Goal: Task Accomplishment & Management: Manage account settings

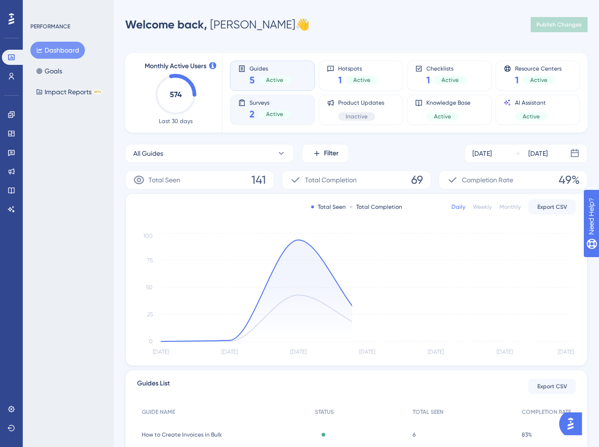
click at [280, 103] on span "Surveys" at bounding box center [269, 102] width 41 height 7
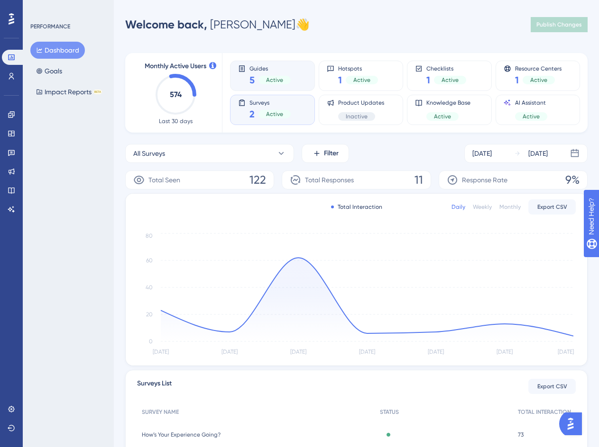
click at [281, 75] on div "5 Active" at bounding box center [269, 79] width 41 height 13
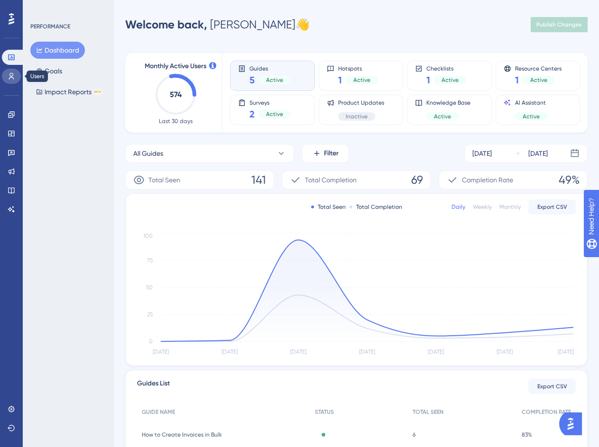
click at [16, 79] on link at bounding box center [11, 76] width 19 height 15
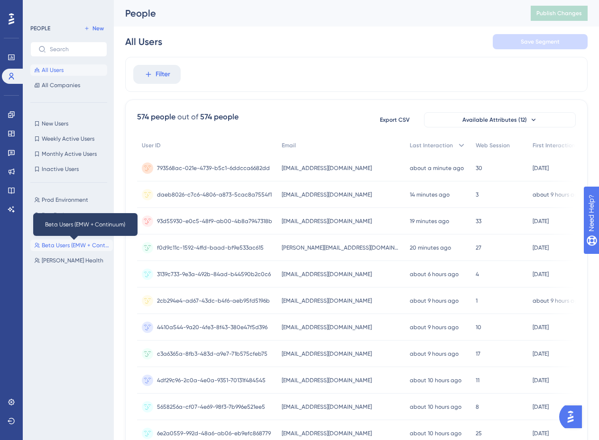
click at [81, 245] on span "Beta Users (EMW + Continuum)" at bounding box center [75, 246] width 67 height 8
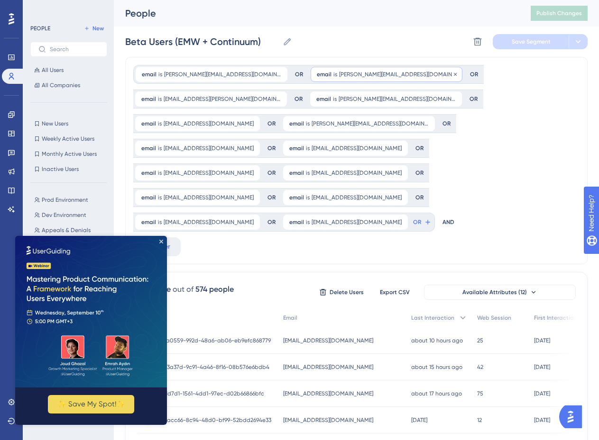
click at [310, 79] on div "email is [PERSON_NAME][EMAIL_ADDRESS][DOMAIN_NAME] [PERSON_NAME][EMAIL_ADDRESS]…" at bounding box center [386, 74] width 152 height 15
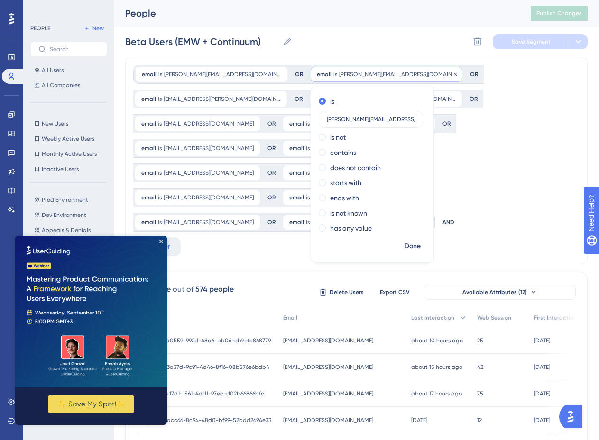
click at [339, 77] on span "[PERSON_NAME][EMAIL_ADDRESS][DOMAIN_NAME]" at bounding box center [397, 75] width 117 height 8
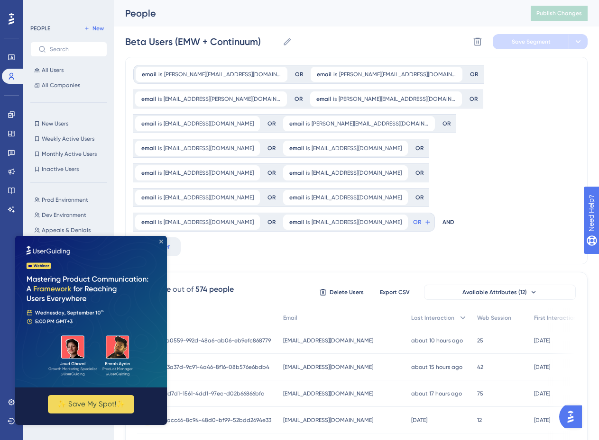
click at [159, 242] on icon "Close Preview" at bounding box center [161, 242] width 4 height 4
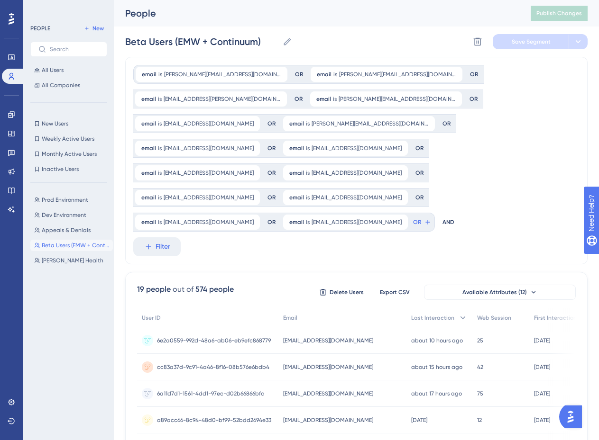
click at [292, 215] on div "email is [PERSON_NAME][EMAIL_ADDRESS][DOMAIN_NAME] [PERSON_NAME][EMAIL_ADDRESS]…" at bounding box center [356, 161] width 462 height 208
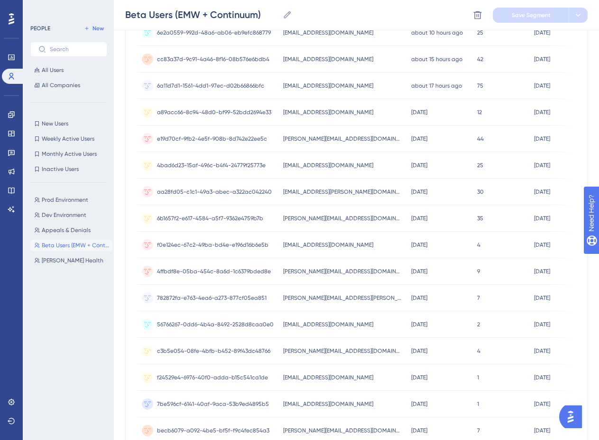
scroll to position [379, 0]
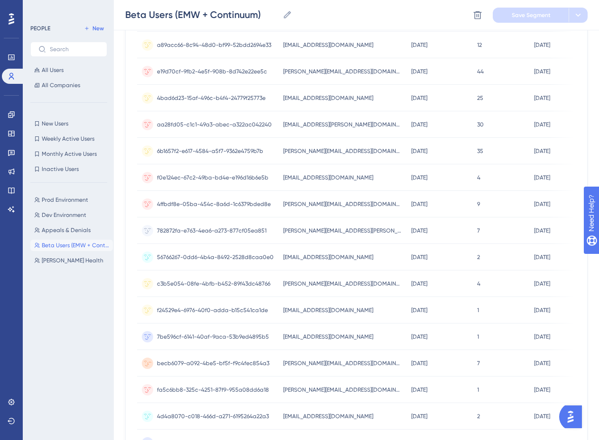
click at [180, 360] on span "becb6079-a092-4be5-bf5f-f9c4fec854a3" at bounding box center [213, 364] width 112 height 8
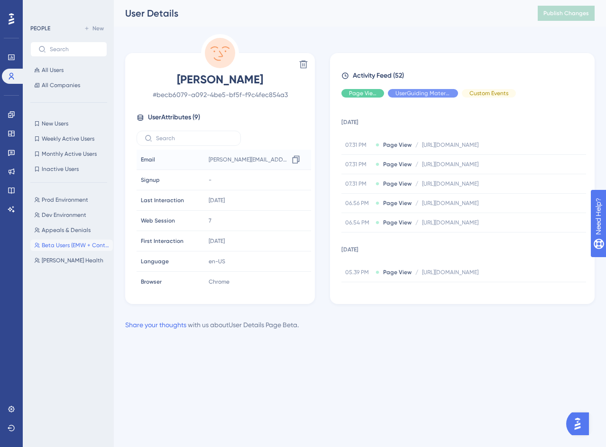
click at [292, 159] on icon at bounding box center [295, 159] width 9 height 9
click at [181, 30] on div "Performance Users Engagement Widgets Feedback Product Updates Knowledge Base AI…" at bounding box center [360, 173] width 492 height 346
click at [83, 248] on span "Beta Users (EMW + Continuum)" at bounding box center [75, 246] width 67 height 8
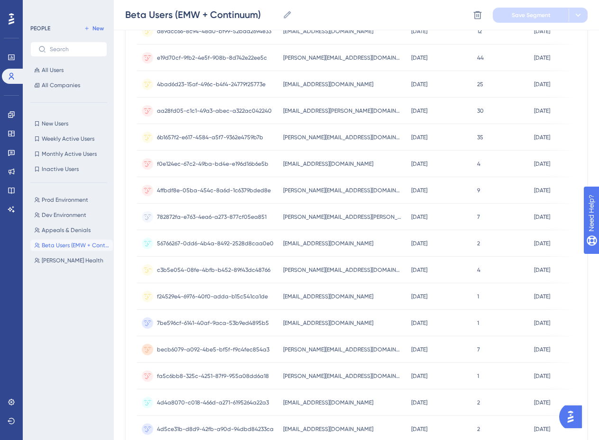
scroll to position [403, 0]
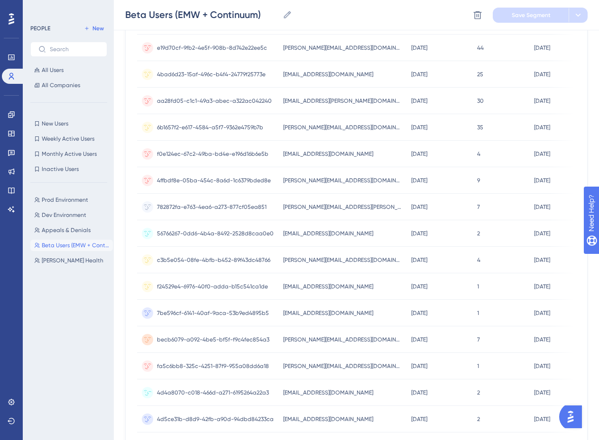
click at [218, 389] on span "4d4a8070-c018-466d-a271-6195264a22a3" at bounding box center [213, 393] width 112 height 8
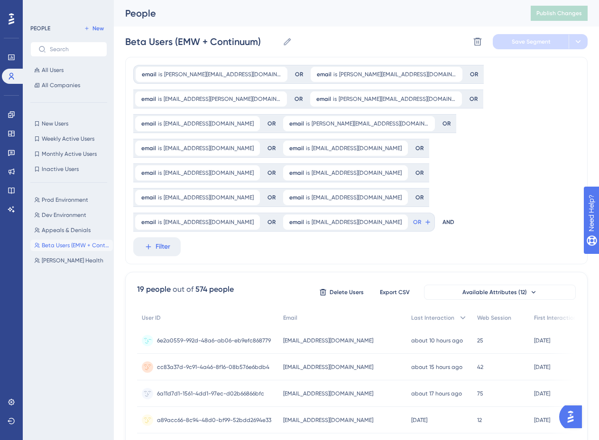
drag, startPoint x: 212, startPoint y: 291, endPoint x: 193, endPoint y: 289, distance: 19.2
click at [193, 337] on span "6e2a0559-992d-48a6-ab06-eb9efc868779" at bounding box center [214, 341] width 114 height 8
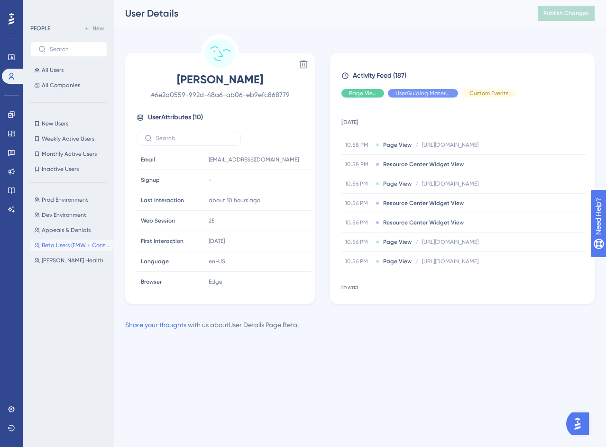
click at [230, 95] on span "# 6e2a0559-992d-48a6-ab06-eb9efc868779" at bounding box center [219, 94] width 167 height 11
click at [163, 96] on span "# 6e2a0559-992d-48a6-ab06-eb9efc868779" at bounding box center [219, 94] width 167 height 11
click at [156, 96] on span "# 6e2a0559-992d-48a6-ab06-eb9efc868779" at bounding box center [219, 94] width 167 height 11
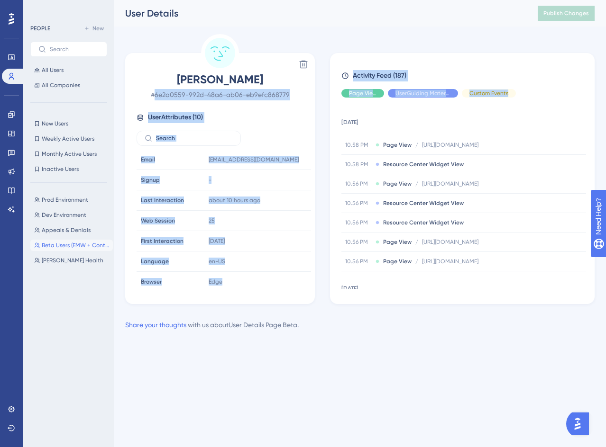
drag, startPoint x: 173, startPoint y: 96, endPoint x: 339, endPoint y: 103, distance: 166.0
click at [339, 103] on div "Delete [PERSON_NAME] # 6e2a0559-992d-48a6-ab06-eb9efc868779 User Attributes ( 1…" at bounding box center [359, 169] width 469 height 270
click at [245, 92] on span "# 6e2a0559-992d-48a6-ab06-eb9efc868779" at bounding box center [219, 94] width 167 height 11
click at [282, 96] on span "# 6e2a0559-992d-48a6-ab06-eb9efc868779" at bounding box center [219, 94] width 167 height 11
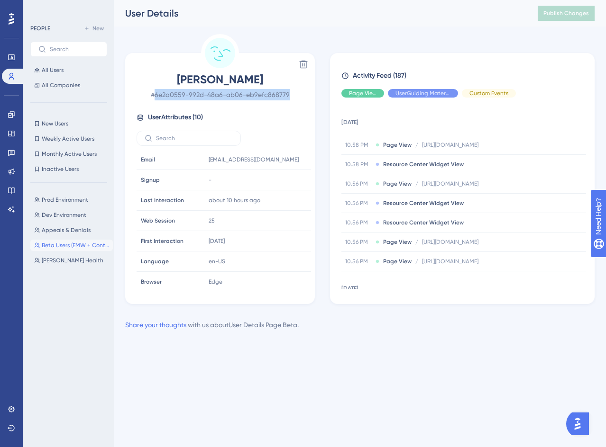
drag, startPoint x: 288, startPoint y: 94, endPoint x: 156, endPoint y: 97, distance: 132.2
click at [156, 97] on span "# 6e2a0559-992d-48a6-ab06-eb9efc868779" at bounding box center [219, 94] width 167 height 11
click at [157, 93] on span "# 6e2a0559-992d-48a6-ab06-eb9efc868779" at bounding box center [219, 94] width 167 height 11
drag, startPoint x: 160, startPoint y: 94, endPoint x: 294, endPoint y: 96, distance: 134.1
click at [294, 96] on span "# 6e2a0559-992d-48a6-ab06-eb9efc868779" at bounding box center [219, 94] width 167 height 11
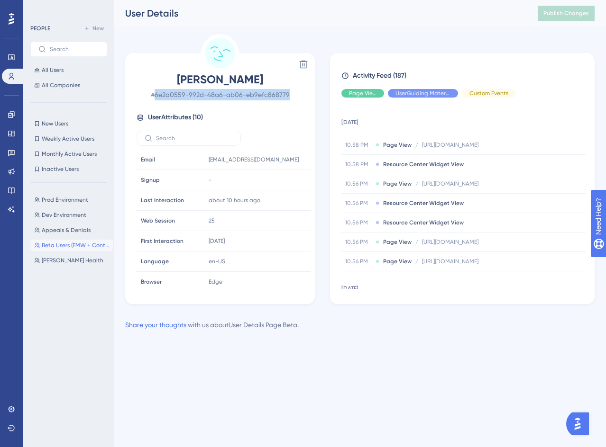
copy span "6e2a0559-992d-48a6-ab06-eb9efc868779"
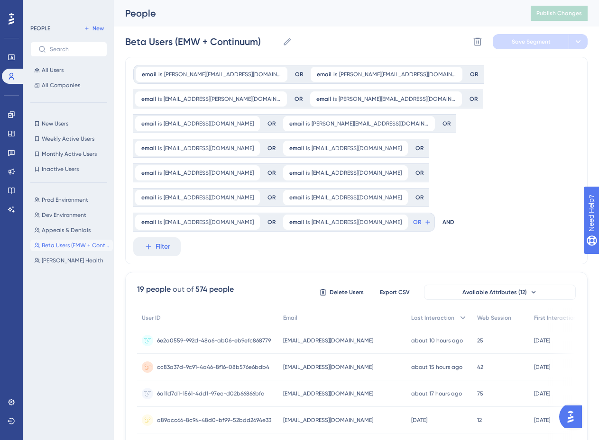
scroll to position [47, 0]
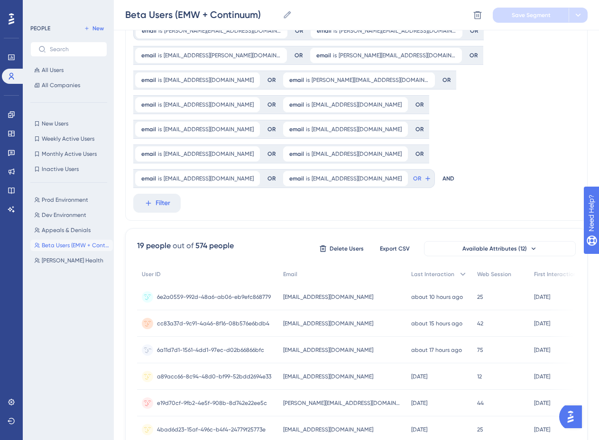
click at [221, 346] on span "6a11d7d1-1561-4dd1-97ec-d02b66866bfc" at bounding box center [210, 350] width 107 height 8
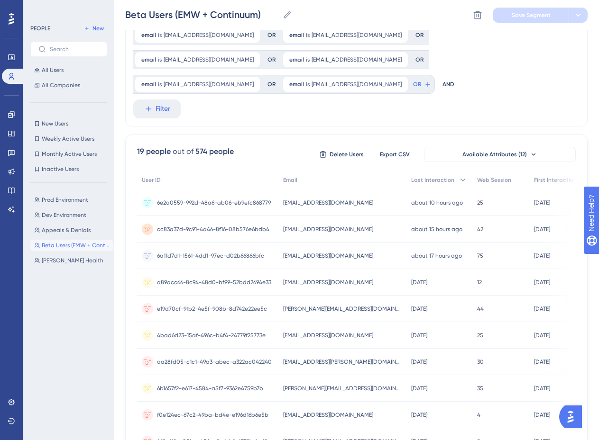
scroll to position [142, 0]
click at [244, 278] on span "a89acc66-8c94-48d0-bf99-52bdd2694e33" at bounding box center [214, 282] width 114 height 8
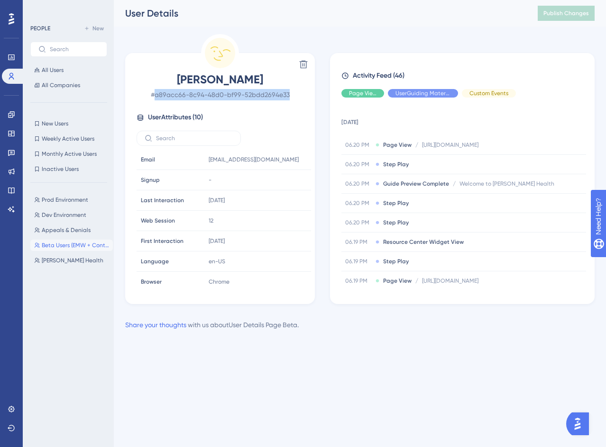
drag, startPoint x: 158, startPoint y: 95, endPoint x: 310, endPoint y: 100, distance: 152.2
click at [310, 100] on div "[PERSON_NAME] # a89acc66-8c94-48d0-bf99-52bdd2694e33 User Attributes ( 10 ) Ema…" at bounding box center [220, 180] width 182 height 217
copy span "a89acc66-8c94-48d0-bf99-52bdd2694e33"
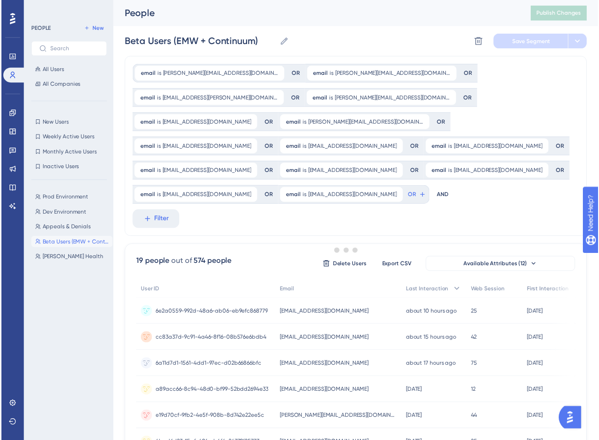
scroll to position [142, 0]
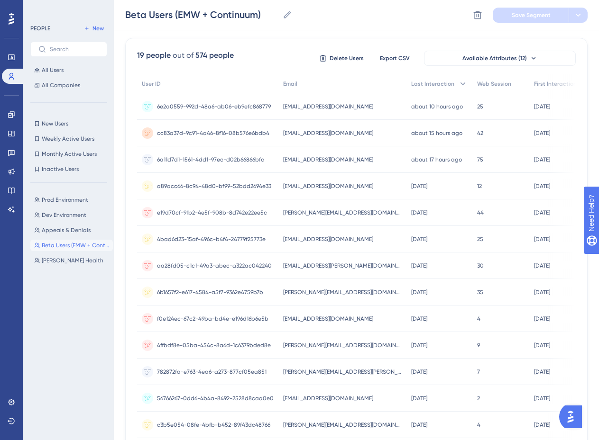
scroll to position [237, 0]
drag, startPoint x: 267, startPoint y: 164, endPoint x: 257, endPoint y: 163, distance: 10.1
click at [257, 200] on div "e19d70cf-9fb2-4e5f-908b-8d742e22ee5c e19d70cf-9fb2-4e5f-908b-8d742e22ee5c" at bounding box center [207, 213] width 141 height 27
click at [256, 210] on span "e19d70cf-9fb2-4e5f-908b-8d742e22ee5c" at bounding box center [212, 214] width 110 height 8
click at [255, 210] on span "e19d70cf-9fb2-4e5f-908b-8d742e22ee5c" at bounding box center [212, 214] width 110 height 8
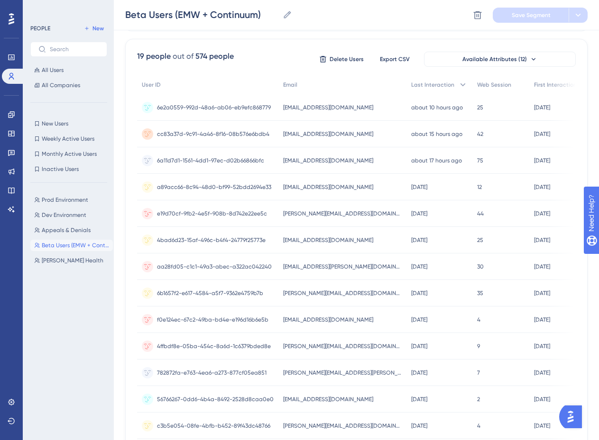
click at [255, 210] on span "e19d70cf-9fb2-4e5f-908b-8d742e22ee5c" at bounding box center [212, 214] width 110 height 8
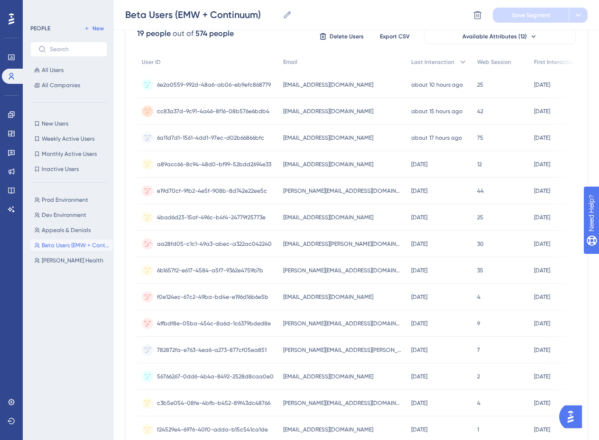
scroll to position [284, 0]
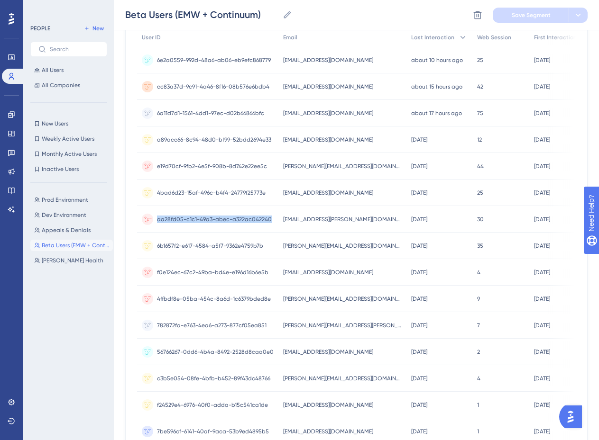
copy span "aa28fd05-c1c1-49a3-abec-a322ac042240"
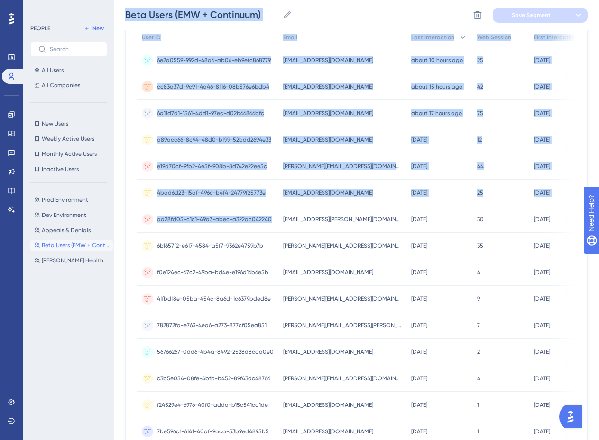
drag, startPoint x: 273, startPoint y: 172, endPoint x: 90, endPoint y: 294, distance: 220.0
click at [114, 294] on div "Performance Users Engagement Widgets Feedback Product Updates Knowledge Base AI…" at bounding box center [356, 153] width 485 height 874
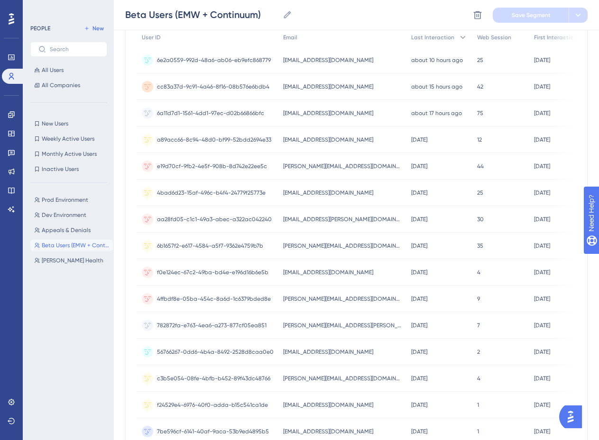
click at [91, 294] on div "Prod Environment Prod Environment Dev Environment Dev Environment Appeals & Den…" at bounding box center [71, 307] width 82 height 233
copy span "6b1657f2-e617-4584-a5f7-9362e4759b7b"
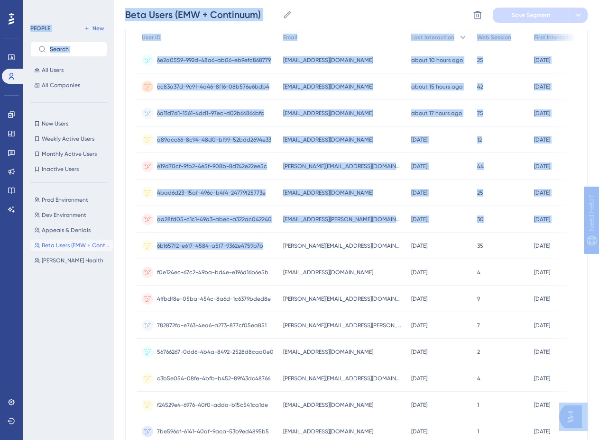
drag, startPoint x: 265, startPoint y: 198, endPoint x: -111, endPoint y: 284, distance: 385.7
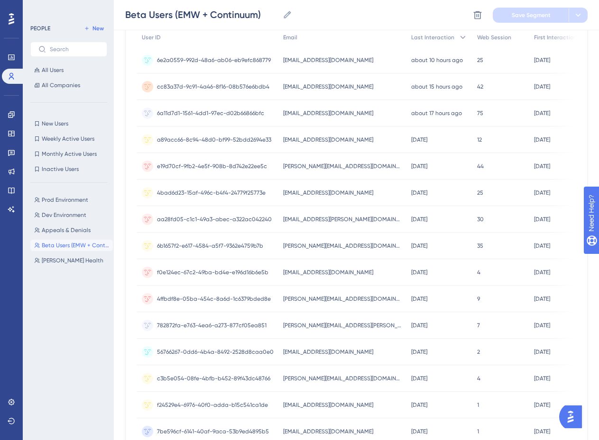
click at [121, 211] on div "Performance Users Engagement Widgets Feedback Product Updates Knowledge Base AI…" at bounding box center [356, 153] width 485 height 874
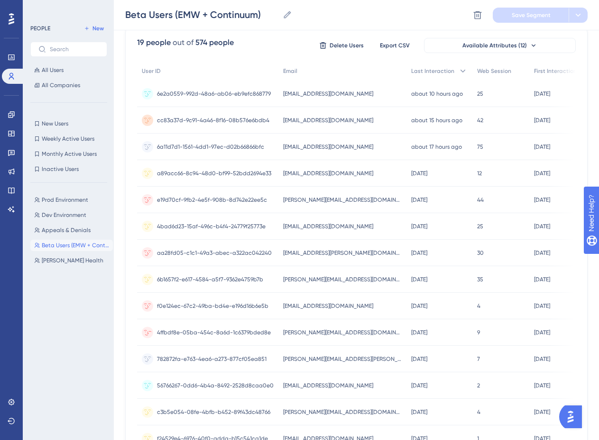
scroll to position [237, 0]
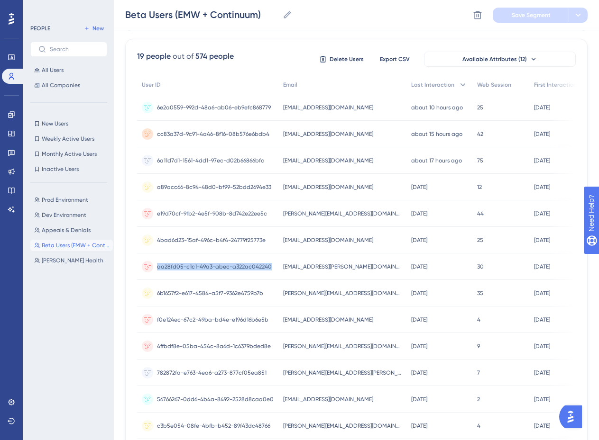
copy span "aa28fd05-c1c1-49a3-abec-a322ac042240"
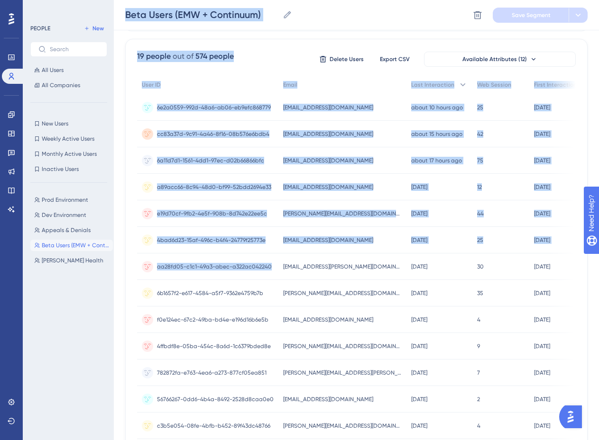
drag, startPoint x: 273, startPoint y: 219, endPoint x: 45, endPoint y: 303, distance: 242.4
click at [114, 303] on div "Performance Users Engagement Widgets Feedback Product Updates Knowledge Base AI…" at bounding box center [356, 200] width 485 height 874
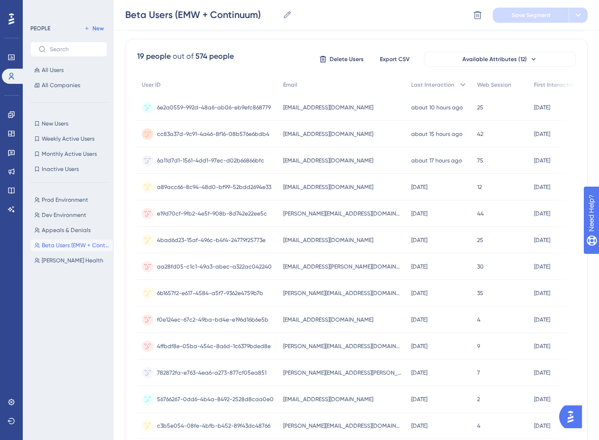
click at [46, 302] on div "Prod Environment Prod Environment Dev Environment Dev Environment Appeals & Den…" at bounding box center [71, 307] width 82 height 233
copy span "6b1657f2-e617-4584-a5f7-9362e4759b7b"
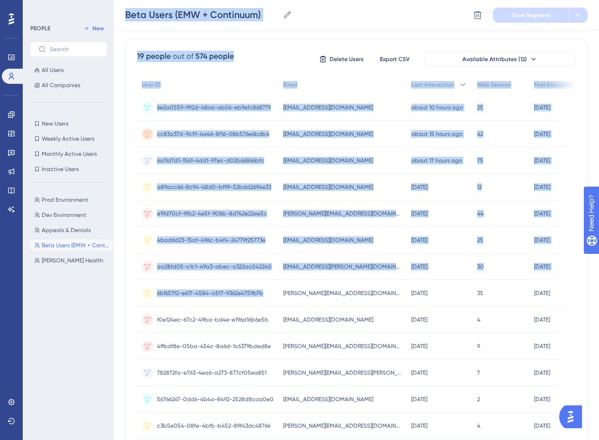
drag, startPoint x: 270, startPoint y: 245, endPoint x: 78, endPoint y: 283, distance: 196.1
click at [114, 283] on div "Performance Users Engagement Widgets Feedback Product Updates Knowledge Base AI…" at bounding box center [356, 200] width 485 height 874
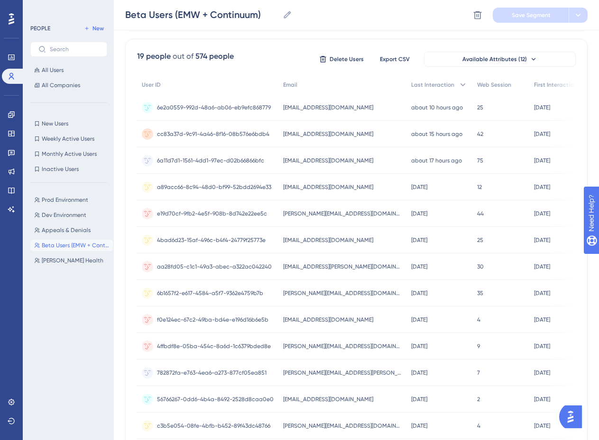
click at [76, 285] on div "Prod Environment Prod Environment Dev Environment Dev Environment Appeals & Den…" at bounding box center [71, 307] width 82 height 233
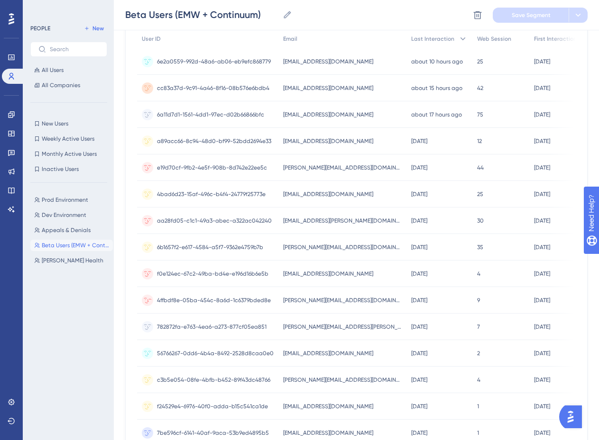
scroll to position [284, 0]
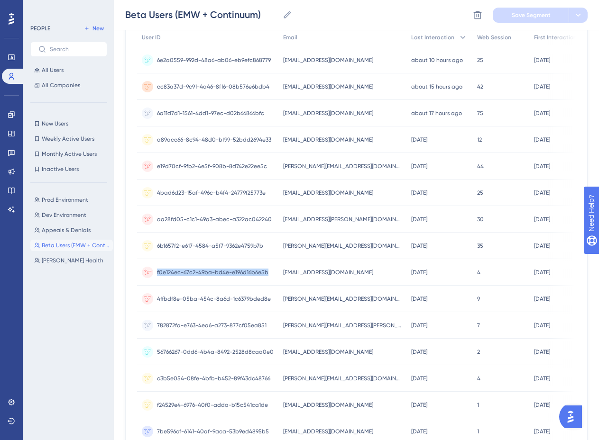
copy span "f0e124ec-67c2-49ba-bd4e-e196d16b6e5b"
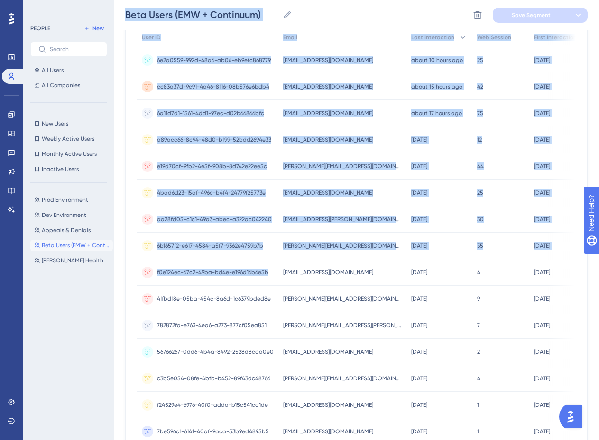
drag, startPoint x: 272, startPoint y: 223, endPoint x: 52, endPoint y: 306, distance: 235.0
click at [114, 306] on div "Performance Users Engagement Widgets Feedback Product Updates Knowledge Base AI…" at bounding box center [356, 153] width 485 height 874
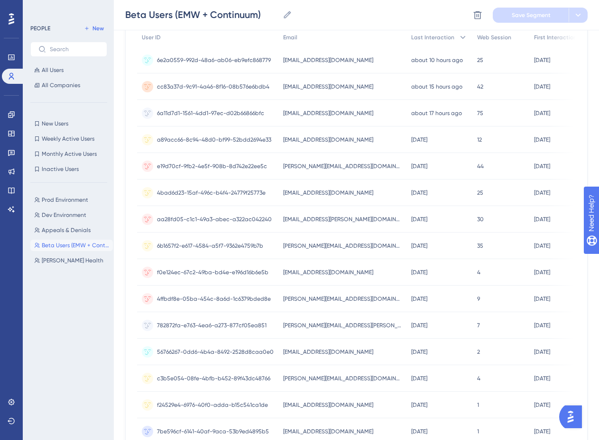
click at [52, 306] on div "Prod Environment Prod Environment Dev Environment Dev Environment Appeals & Den…" at bounding box center [71, 307] width 82 height 233
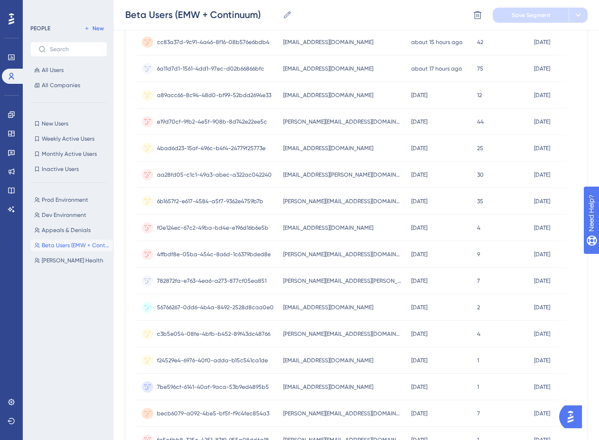
scroll to position [332, 0]
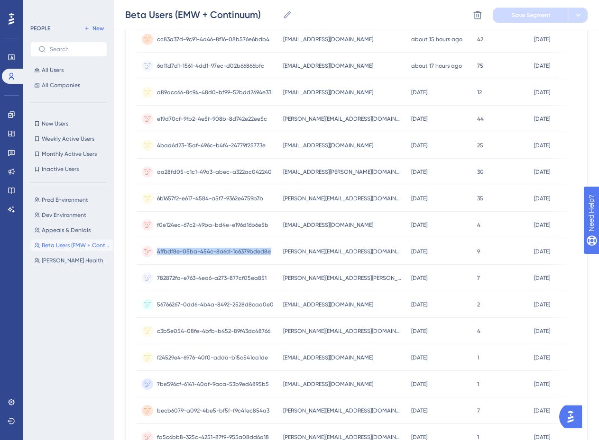
copy span "4ffbdf8e-05ba-454c-8a6d-1c6379bded8e"
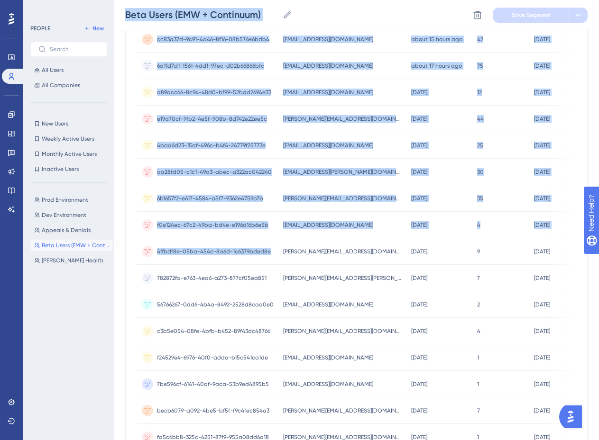
drag, startPoint x: 270, startPoint y: 204, endPoint x: 40, endPoint y: 300, distance: 248.7
click at [114, 296] on div "Performance Users Engagement Widgets Feedback Product Updates Knowledge Base AI…" at bounding box center [356, 105] width 485 height 874
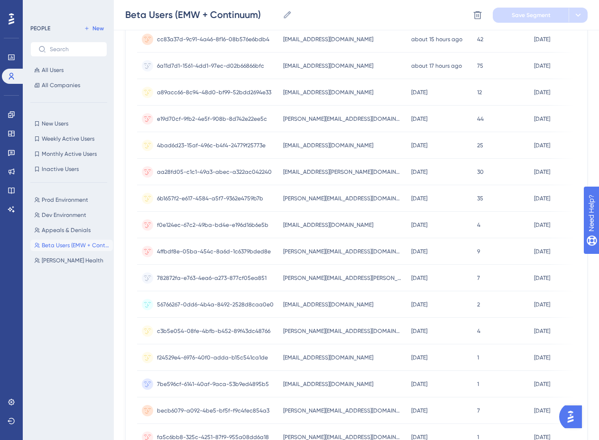
click at [41, 299] on div "Prod Environment Prod Environment Dev Environment Dev Environment Appeals & Den…" at bounding box center [71, 307] width 82 height 233
copy span "782872fa-e763-4ea6-a273-877cf05ea851"
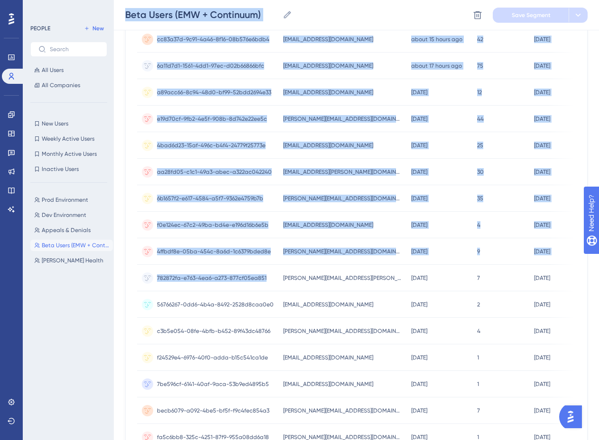
drag, startPoint x: 271, startPoint y: 230, endPoint x: 81, endPoint y: 294, distance: 200.5
click at [114, 288] on div "Performance Users Engagement Widgets Feedback Product Updates Knowledge Base AI…" at bounding box center [356, 105] width 485 height 874
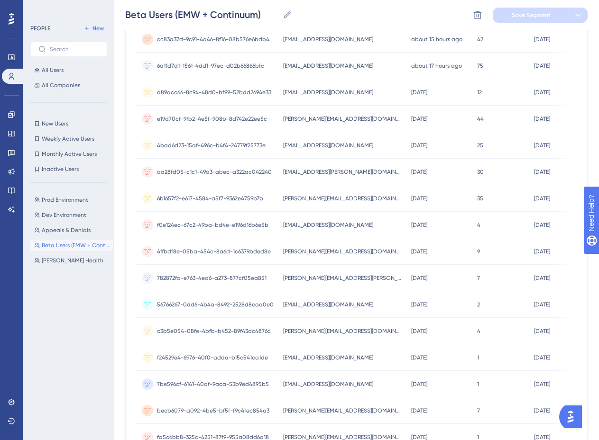
click at [81, 294] on div "Prod Environment Prod Environment Dev Environment Dev Environment Appeals & Den…" at bounding box center [71, 307] width 82 height 233
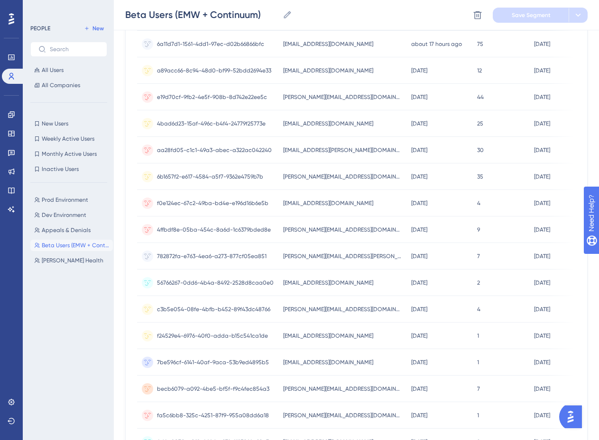
scroll to position [379, 0]
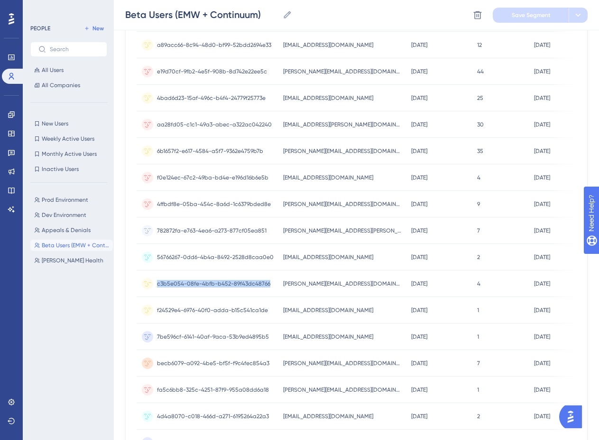
copy span "c3b5e054-08fe-4bfb-b452-89f43dc48766"
drag, startPoint x: 263, startPoint y: 237, endPoint x: 155, endPoint y: 240, distance: 107.6
click at [155, 271] on div "c3b5e054-08fe-4bfb-b452-89f43dc48766 c3b5e054-08fe-4bfb-b452-89f43dc48766" at bounding box center [207, 284] width 141 height 27
click at [79, 290] on div "Prod Environment Prod Environment Dev Environment Dev Environment Appeals & Den…" at bounding box center [71, 307] width 82 height 233
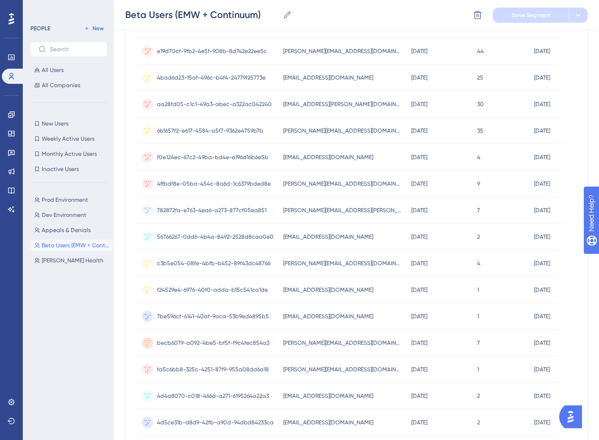
scroll to position [403, 0]
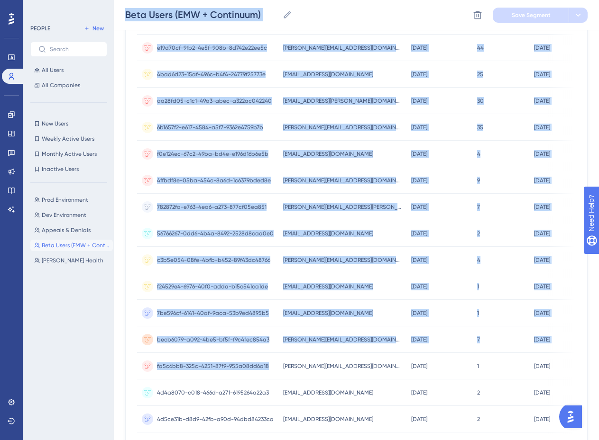
drag, startPoint x: 271, startPoint y: 318, endPoint x: 73, endPoint y: 314, distance: 198.6
click at [114, 314] on div "Performance Users Engagement Widgets Feedback Product Updates Knowledge Base AI…" at bounding box center [356, 34] width 485 height 874
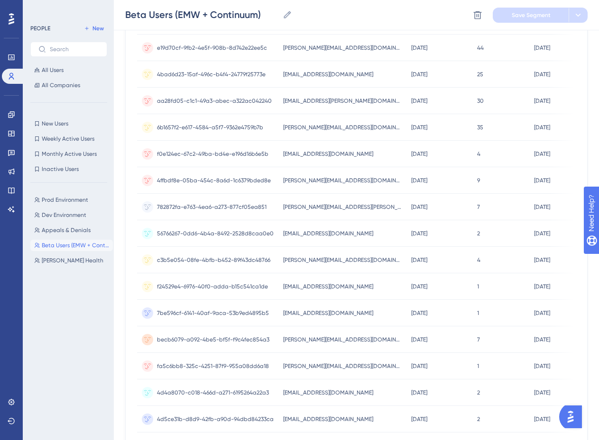
click at [72, 312] on div "Prod Environment Prod Environment Dev Environment Dev Environment Appeals & Den…" at bounding box center [71, 307] width 82 height 233
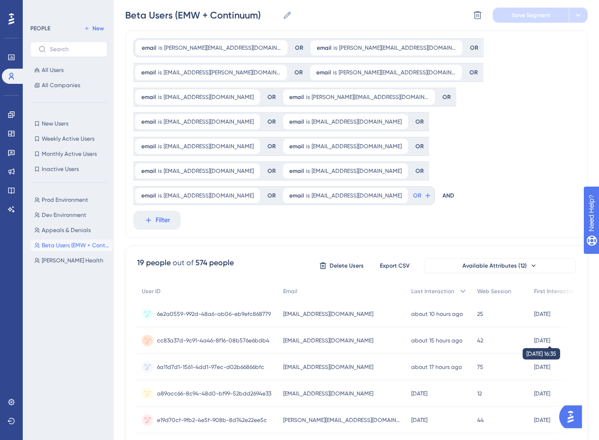
scroll to position [0, 0]
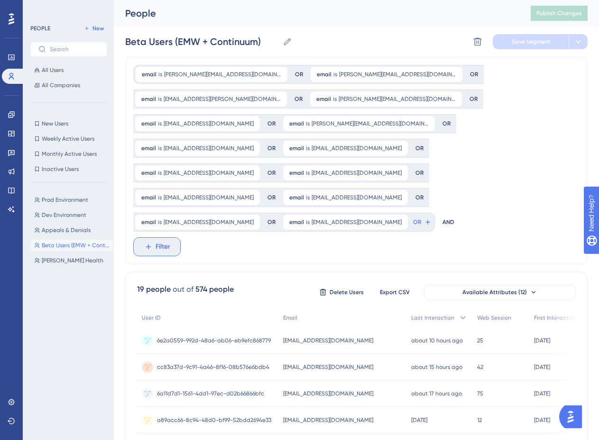
click at [156, 241] on span "Filter" at bounding box center [162, 246] width 15 height 11
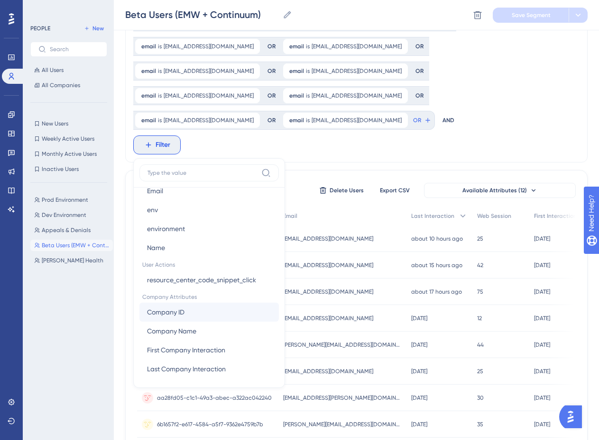
scroll to position [528, 0]
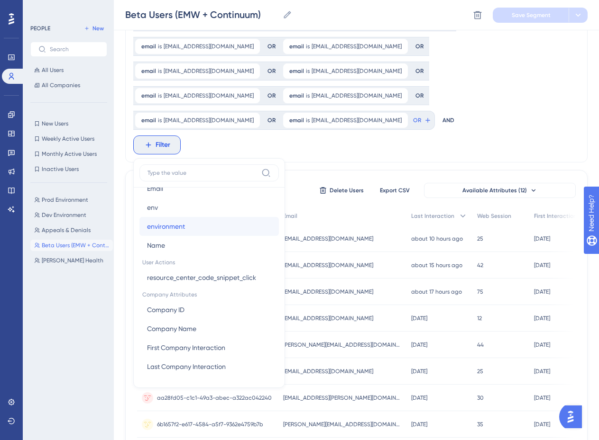
click at [181, 221] on span "environment" at bounding box center [166, 226] width 38 height 11
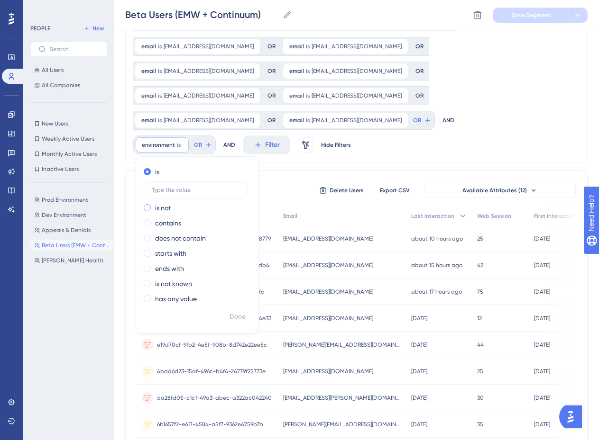
click at [165, 202] on label "is not" at bounding box center [163, 207] width 16 height 11
type input "B"
click at [245, 311] on span "Done" at bounding box center [237, 316] width 16 height 11
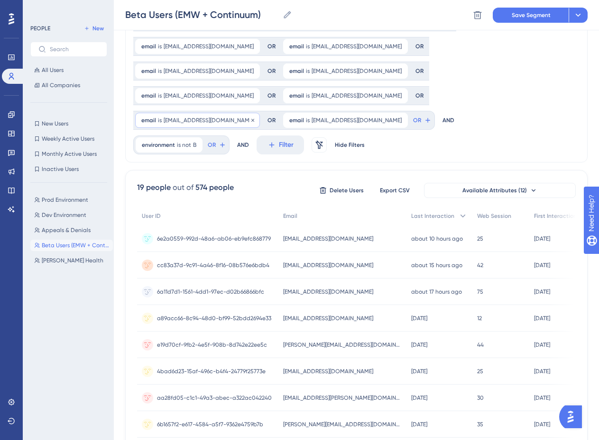
scroll to position [58, 0]
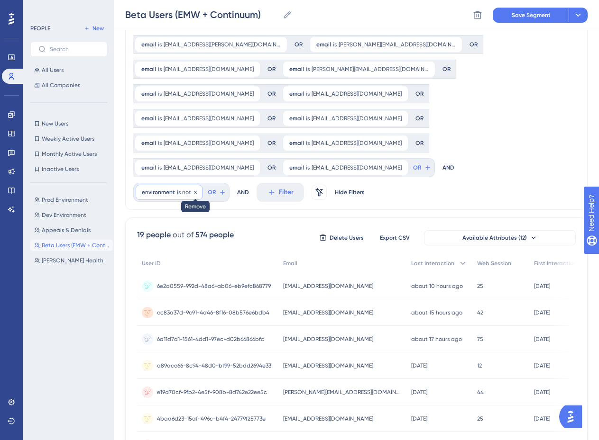
click at [195, 191] on icon at bounding box center [195, 192] width 3 height 3
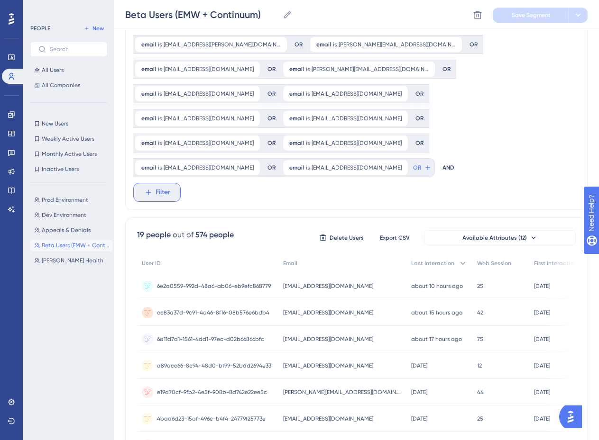
click at [150, 188] on icon at bounding box center [148, 192] width 9 height 9
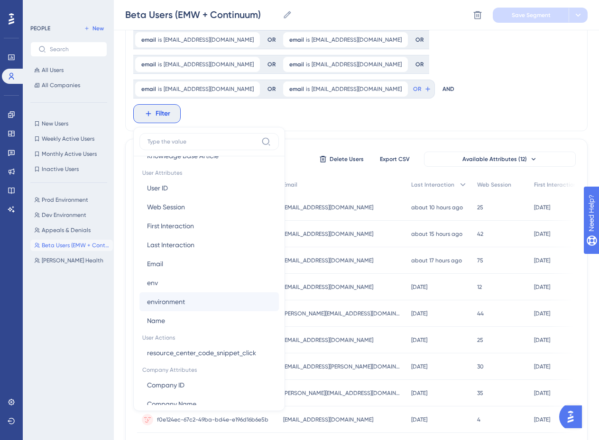
scroll to position [426, 0]
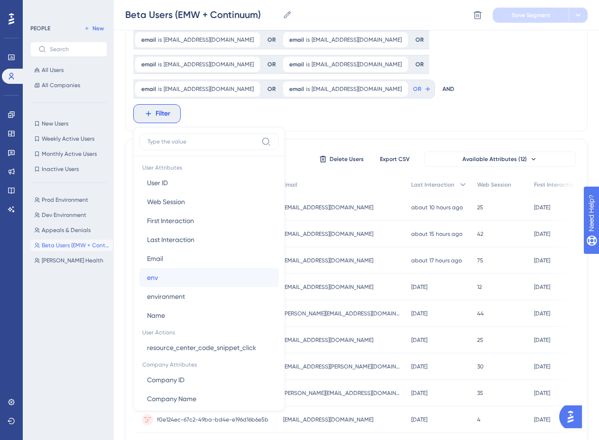
click at [166, 268] on button "env env" at bounding box center [208, 277] width 139 height 19
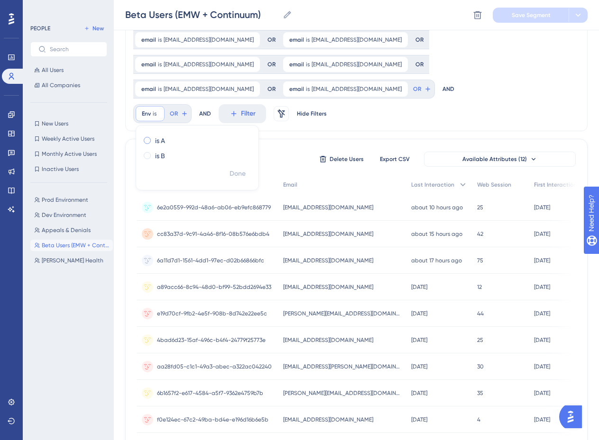
click at [159, 135] on label "is A" at bounding box center [160, 140] width 10 height 11
click at [238, 168] on span "Done" at bounding box center [237, 173] width 16 height 11
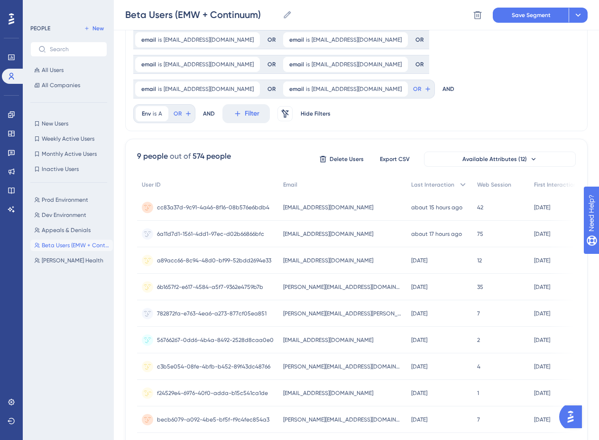
scroll to position [0, 0]
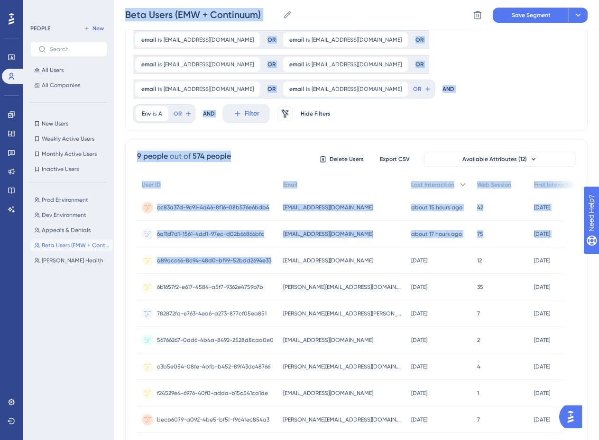
drag, startPoint x: 272, startPoint y: 215, endPoint x: 91, endPoint y: 287, distance: 195.4
click at [114, 287] on div "Performance Users Engagement Widgets Feedback Product Updates Knowledge Base AI…" at bounding box center [356, 167] width 485 height 608
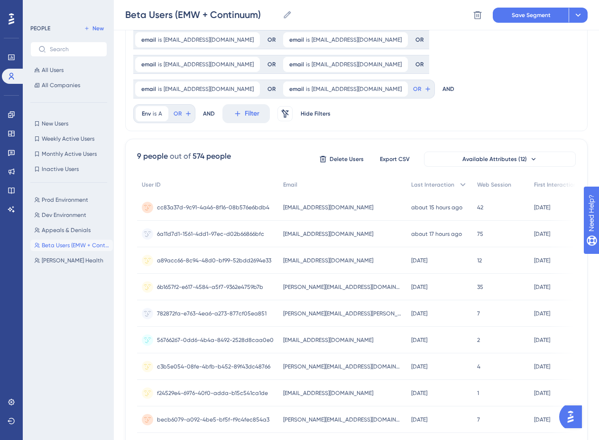
click at [91, 287] on div "Prod Environment Prod Environment Dev Environment Dev Environment Appeals & Den…" at bounding box center [71, 307] width 82 height 233
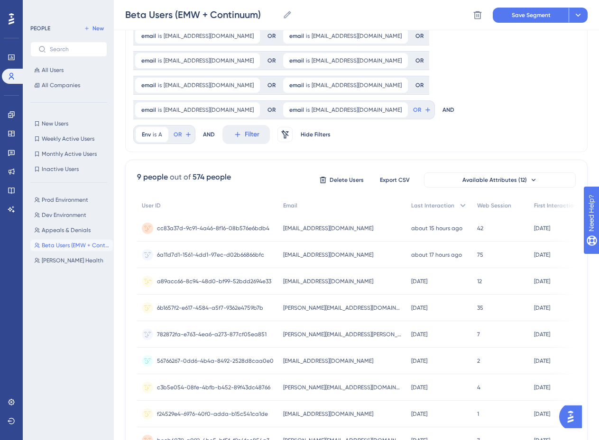
scroll to position [137, 0]
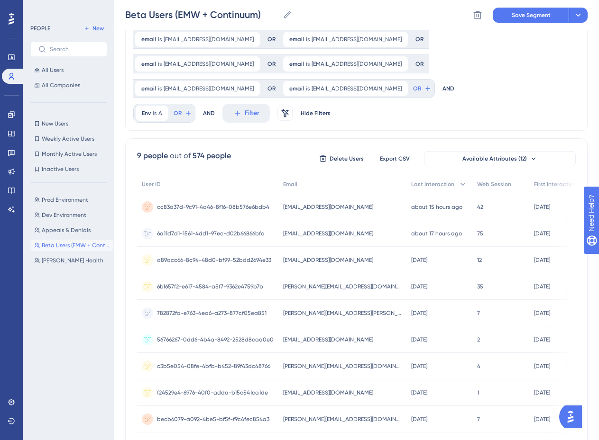
click at [300, 230] on span "[EMAIL_ADDRESS][DOMAIN_NAME]" at bounding box center [328, 234] width 90 height 8
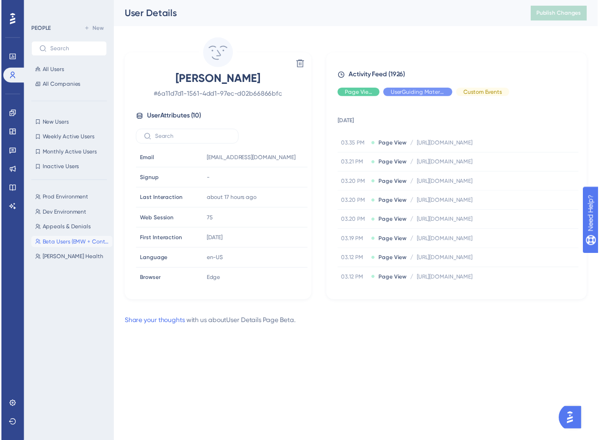
scroll to position [134, 0]
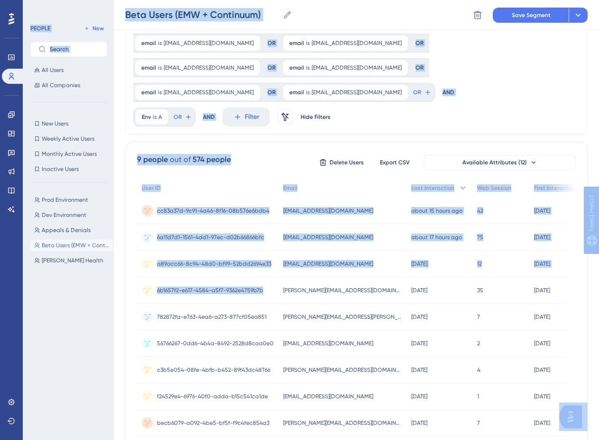
drag, startPoint x: 258, startPoint y: 240, endPoint x: -29, endPoint y: 267, distance: 288.0
click at [113, 261] on div "PEOPLE New All Users All Companies New Users New Users Weekly Active Users Week…" at bounding box center [68, 220] width 91 height 440
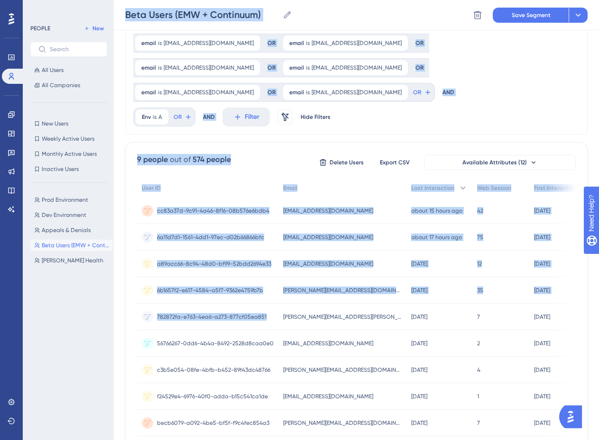
drag, startPoint x: 269, startPoint y: 269, endPoint x: 61, endPoint y: 291, distance: 208.8
click at [114, 291] on div "Performance Users Engagement Widgets Feedback Product Updates Knowledge Base AI…" at bounding box center [356, 170] width 485 height 608
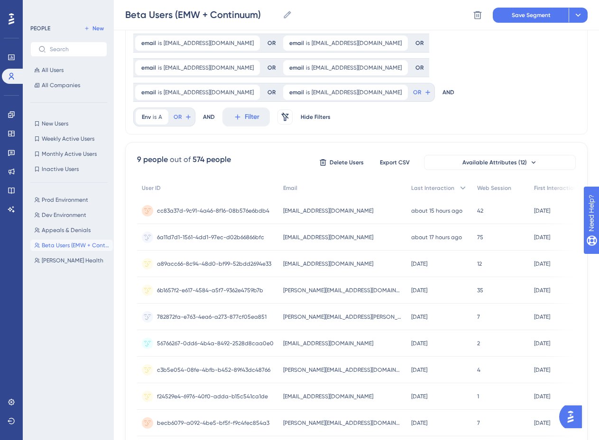
click at [61, 291] on div "Prod Environment Prod Environment Dev Environment Dev Environment Appeals & Den…" at bounding box center [71, 307] width 82 height 233
drag, startPoint x: 355, startPoint y: 375, endPoint x: 286, endPoint y: 414, distance: 79.2
click at [286, 414] on div "Performance Users Engagement Widgets Feedback Product Updates Knowledge Base AI…" at bounding box center [356, 170] width 485 height 608
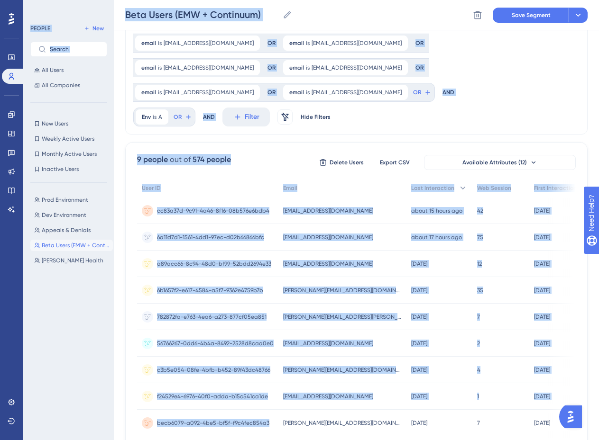
drag, startPoint x: 272, startPoint y: 376, endPoint x: 12, endPoint y: 349, distance: 261.6
click at [114, 351] on div "Performance Users Engagement Widgets Feedback Product Updates Knowledge Base AI…" at bounding box center [356, 170] width 485 height 608
click at [49, 336] on div "Prod Environment Prod Environment Dev Environment Dev Environment Appeals & Den…" at bounding box center [71, 307] width 82 height 233
click at [228, 404] on div "9 people out of 574 people Delete Users Export CSV Available Attributes (12) Us…" at bounding box center [356, 301] width 462 height 318
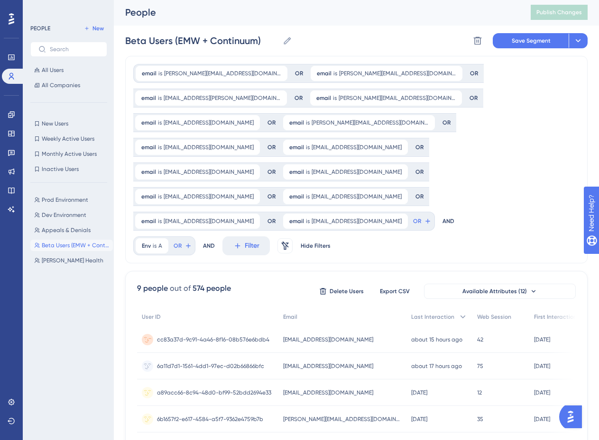
scroll to position [0, 0]
click at [161, 245] on icon at bounding box center [161, 246] width 3 height 3
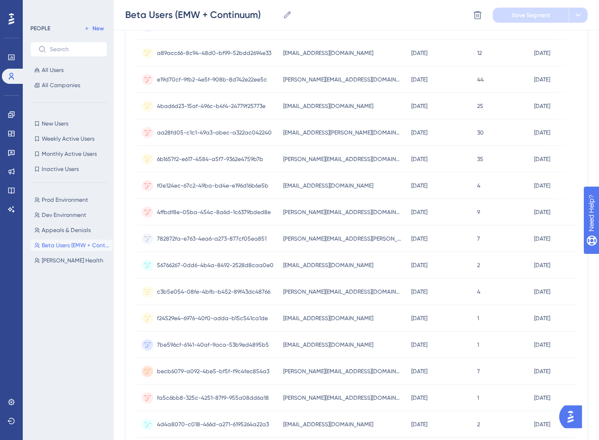
scroll to position [355, 0]
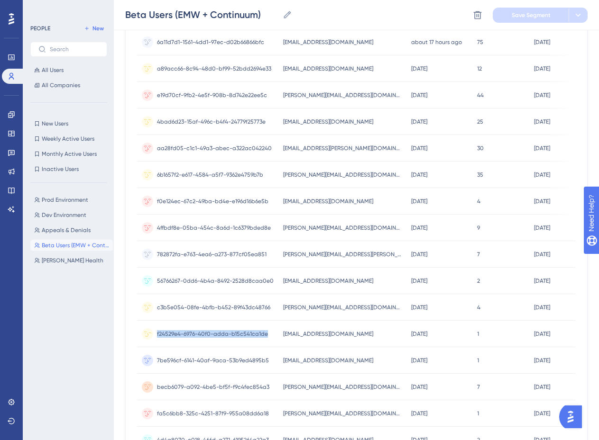
drag, startPoint x: 268, startPoint y: 283, endPoint x: 152, endPoint y: 289, distance: 115.8
click at [153, 321] on div "f24529e4-6976-40f0-adda-b15c541ca1de f24529e4-6976-40f0-adda-b15c541ca1de" at bounding box center [207, 334] width 141 height 27
click at [66, 290] on div "Prod Environment Prod Environment Dev Environment Dev Environment Appeals & Den…" at bounding box center [71, 307] width 82 height 233
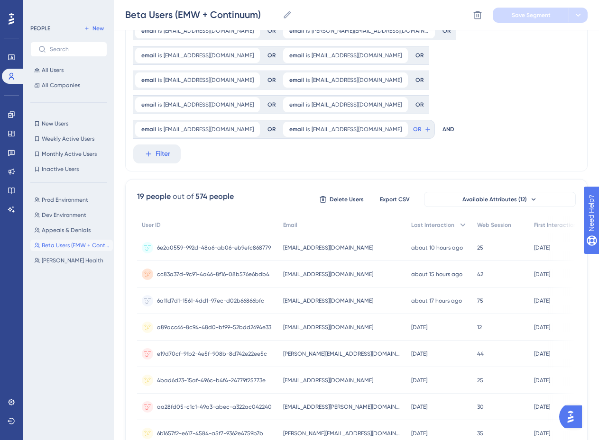
scroll to position [0, 0]
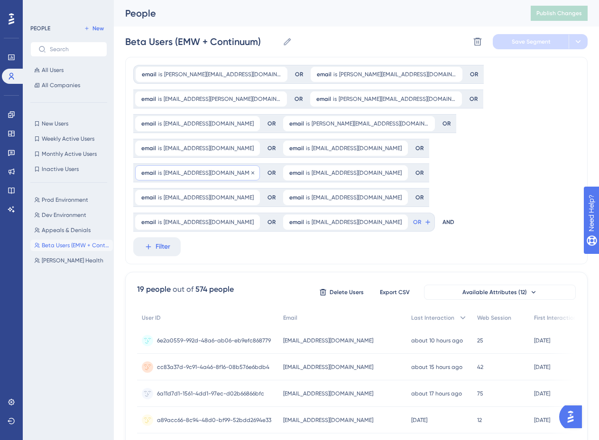
click at [254, 169] on span "[EMAIL_ADDRESS][DOMAIN_NAME]" at bounding box center [208, 173] width 90 height 8
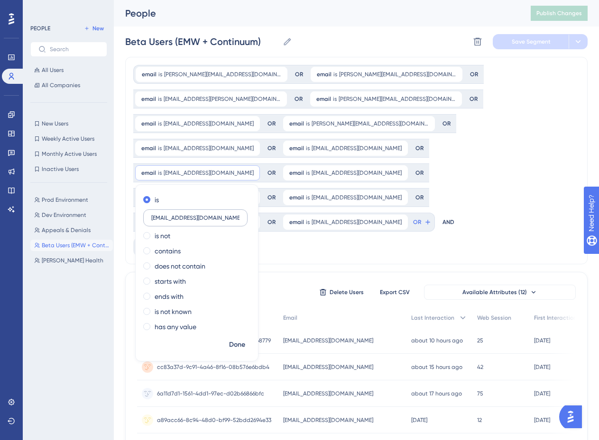
click at [239, 215] on input "[EMAIL_ADDRESS][DOMAIN_NAME]" at bounding box center [195, 218] width 88 height 7
click at [571, 167] on div "email is [PERSON_NAME][EMAIL_ADDRESS][DOMAIN_NAME] [PERSON_NAME][EMAIL_ADDRESS]…" at bounding box center [352, 148] width 438 height 167
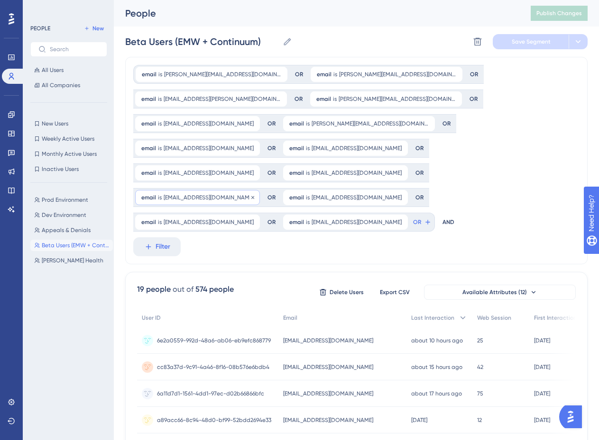
click at [254, 194] on span "[EMAIL_ADDRESS][DOMAIN_NAME]" at bounding box center [208, 198] width 90 height 8
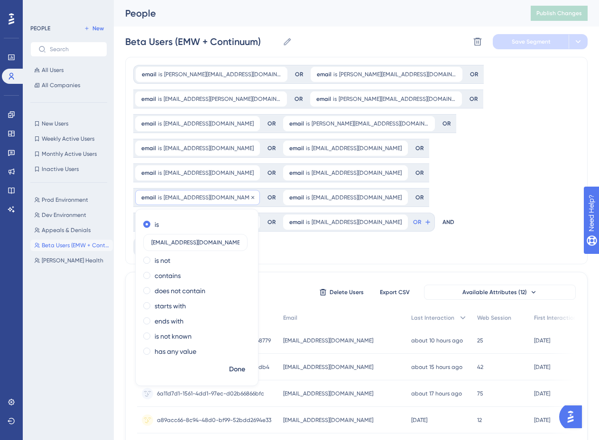
click at [254, 194] on span "[EMAIL_ADDRESS][DOMAIN_NAME]" at bounding box center [208, 198] width 90 height 8
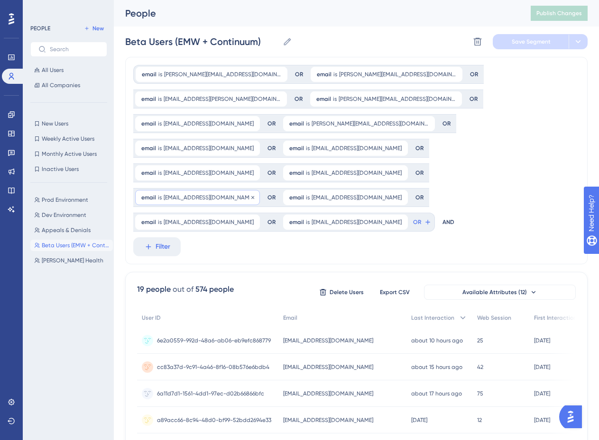
click at [254, 194] on span "[EMAIL_ADDRESS][DOMAIN_NAME]" at bounding box center [208, 198] width 90 height 8
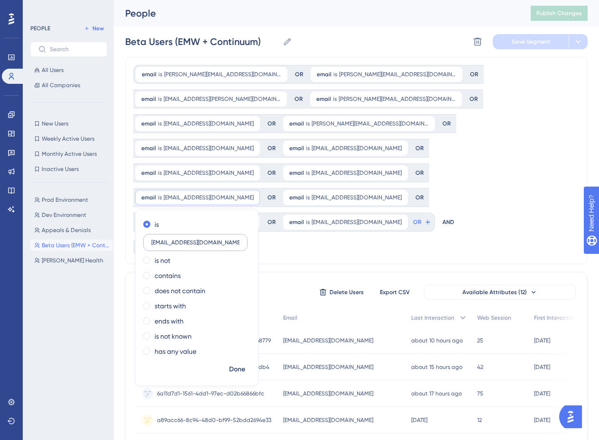
click at [239, 239] on input "[EMAIL_ADDRESS][DOMAIN_NAME]" at bounding box center [195, 242] width 88 height 7
click at [521, 195] on div "email is [PERSON_NAME][EMAIL_ADDRESS][DOMAIN_NAME] [PERSON_NAME][EMAIL_ADDRESS]…" at bounding box center [356, 161] width 462 height 208
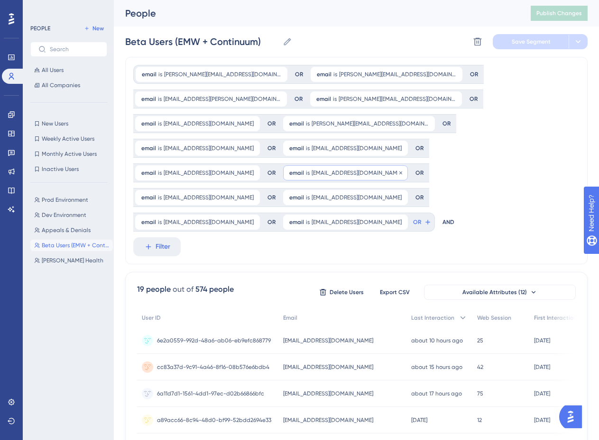
click at [311, 169] on span "[EMAIL_ADDRESS][DOMAIN_NAME]" at bounding box center [356, 173] width 90 height 8
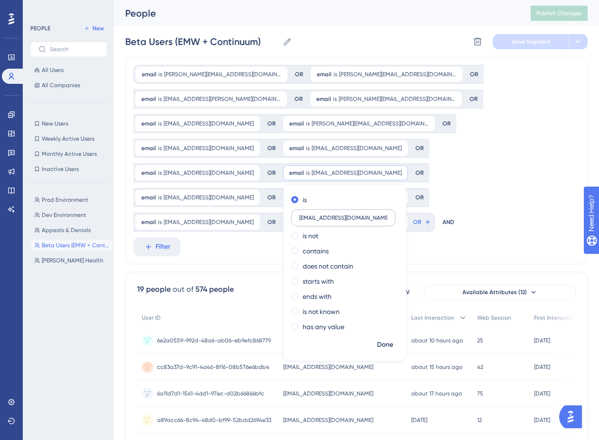
click at [299, 215] on input "[EMAIL_ADDRESS][DOMAIN_NAME]" at bounding box center [343, 218] width 88 height 7
click at [98, 304] on div "Prod Environment Prod Environment Dev Environment Dev Environment Appeals & Den…" at bounding box center [71, 307] width 82 height 233
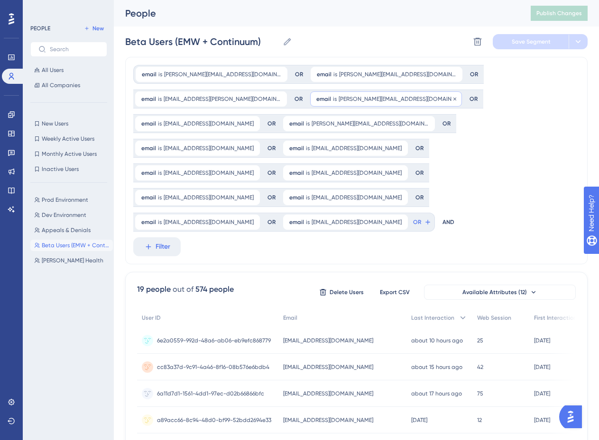
click at [338, 98] on span "[PERSON_NAME][EMAIL_ADDRESS][DOMAIN_NAME]" at bounding box center [396, 99] width 117 height 8
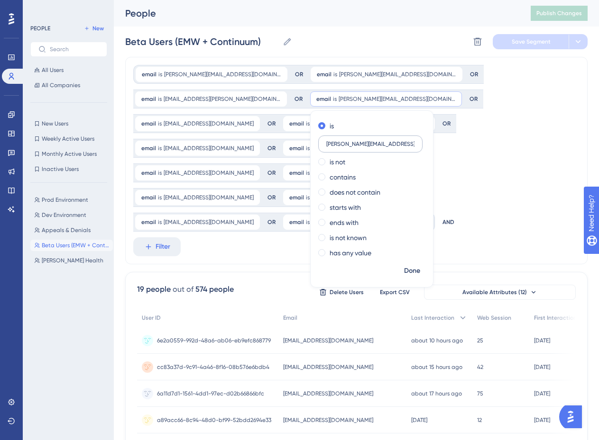
click at [326, 143] on input "[PERSON_NAME][EMAIL_ADDRESS][DOMAIN_NAME]" at bounding box center [370, 144] width 88 height 7
click at [75, 291] on div "Prod Environment Prod Environment Dev Environment Dev Environment Appeals & Den…" at bounding box center [71, 307] width 82 height 233
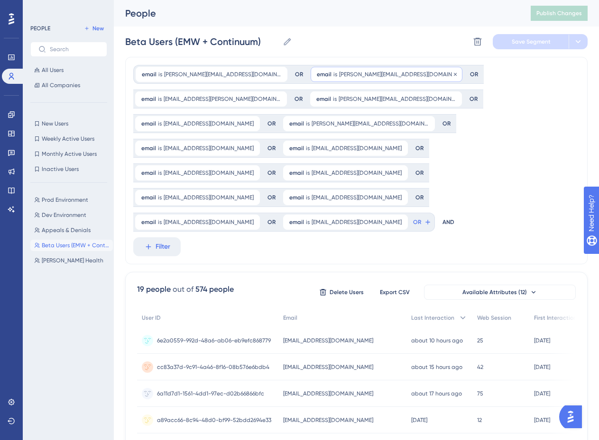
click at [339, 74] on span "[PERSON_NAME][EMAIL_ADDRESS][DOMAIN_NAME]" at bounding box center [397, 75] width 117 height 8
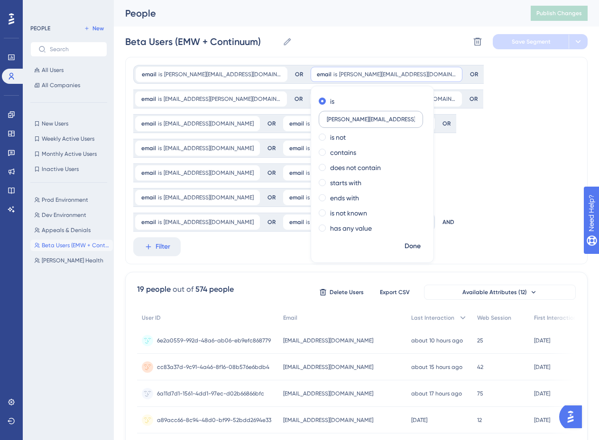
click at [327, 118] on input "[PERSON_NAME][EMAIL_ADDRESS][DOMAIN_NAME]" at bounding box center [371, 119] width 88 height 7
click at [428, 188] on div "email is [PERSON_NAME][EMAIL_ADDRESS][DOMAIN_NAME] [PERSON_NAME][EMAIL_ADDRESS]…" at bounding box center [356, 161] width 462 height 208
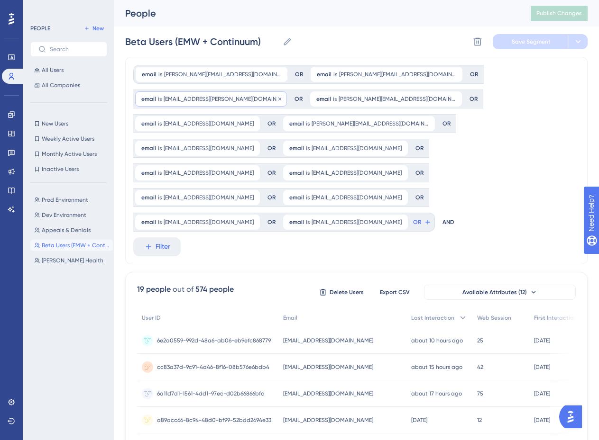
click at [281, 95] on span "[EMAIL_ADDRESS][PERSON_NAME][DOMAIN_NAME]" at bounding box center [221, 99] width 117 height 8
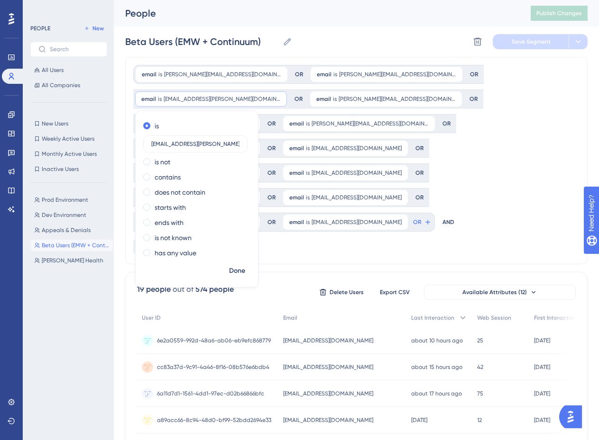
scroll to position [0, 2]
click at [239, 141] on input "[EMAIL_ADDRESS][PERSON_NAME][DOMAIN_NAME]" at bounding box center [195, 144] width 88 height 7
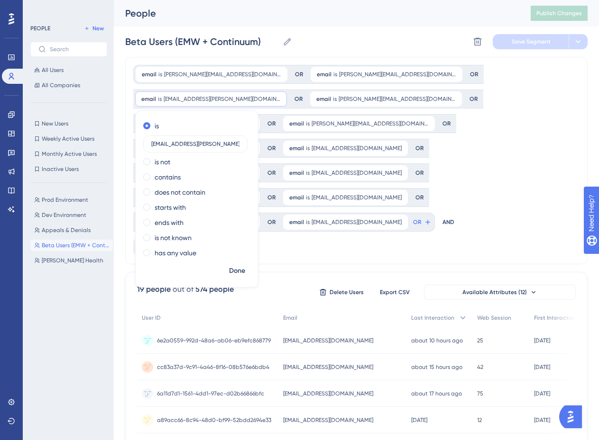
click at [582, 110] on div "email is [PERSON_NAME][EMAIL_ADDRESS][DOMAIN_NAME] [PERSON_NAME][EMAIL_ADDRESS]…" at bounding box center [356, 161] width 462 height 208
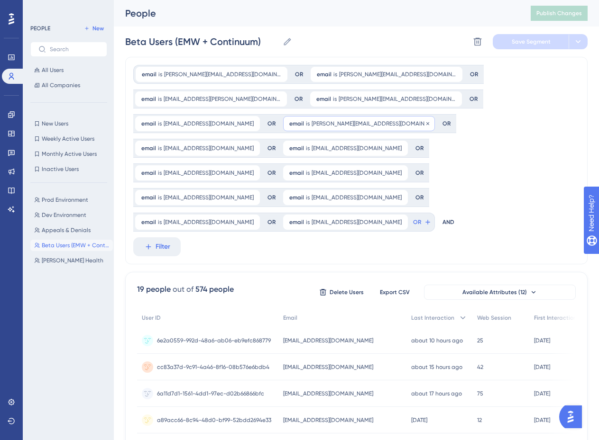
click at [428, 120] on span "[PERSON_NAME][EMAIL_ADDRESS][DOMAIN_NAME]" at bounding box center [369, 124] width 117 height 8
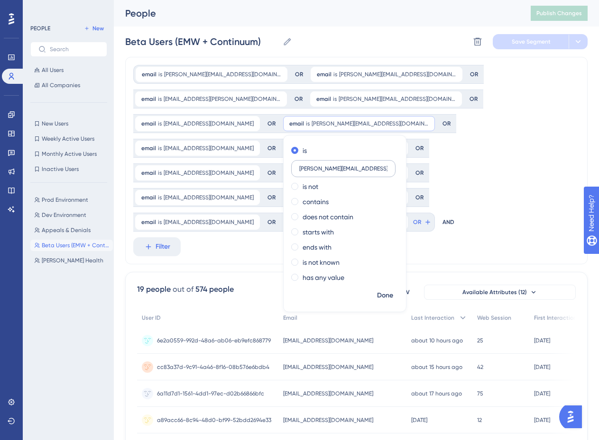
click at [395, 160] on label "[PERSON_NAME][EMAIL_ADDRESS][DOMAIN_NAME]" at bounding box center [343, 168] width 104 height 17
click at [387, 165] on input "[PERSON_NAME][EMAIL_ADDRESS][DOMAIN_NAME]" at bounding box center [343, 168] width 88 height 7
click at [395, 160] on label "[PERSON_NAME][EMAIL_ADDRESS][DOMAIN_NAME]" at bounding box center [343, 168] width 104 height 17
click at [387, 165] on input "[PERSON_NAME][EMAIL_ADDRESS][DOMAIN_NAME]" at bounding box center [343, 168] width 88 height 7
click at [395, 160] on label "[PERSON_NAME][EMAIL_ADDRESS][DOMAIN_NAME]" at bounding box center [343, 168] width 104 height 17
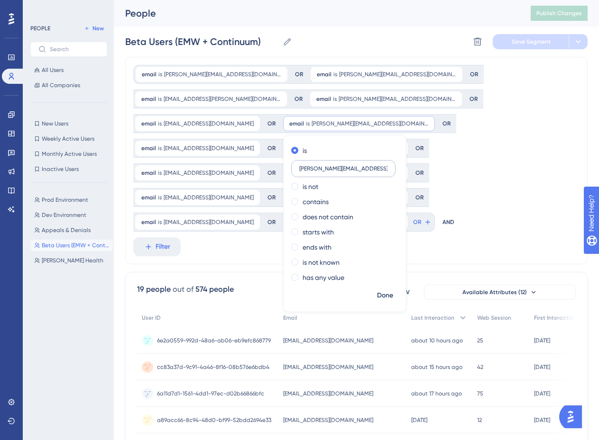
click at [387, 165] on input "[PERSON_NAME][EMAIL_ADDRESS][DOMAIN_NAME]" at bounding box center [343, 168] width 88 height 7
click at [566, 167] on div "email is [PERSON_NAME][EMAIL_ADDRESS][DOMAIN_NAME] [PERSON_NAME][EMAIL_ADDRESS]…" at bounding box center [352, 148] width 438 height 167
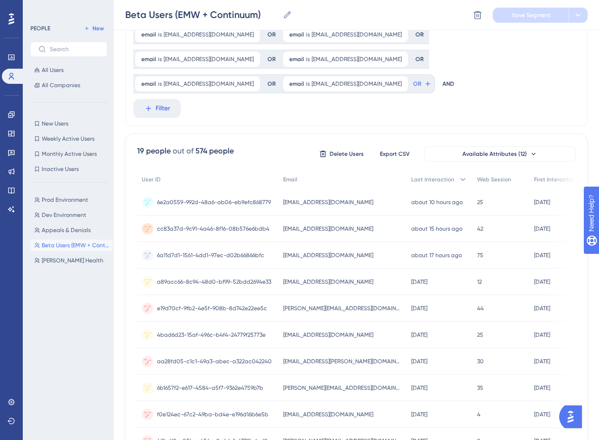
scroll to position [190, 0]
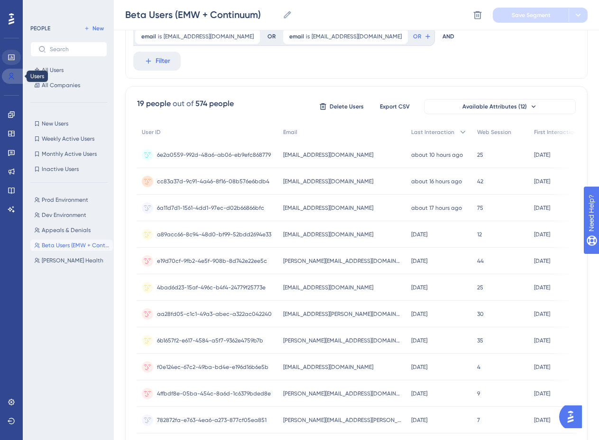
click at [14, 79] on icon at bounding box center [11, 76] width 5 height 7
click at [12, 56] on icon at bounding box center [12, 58] width 8 height 8
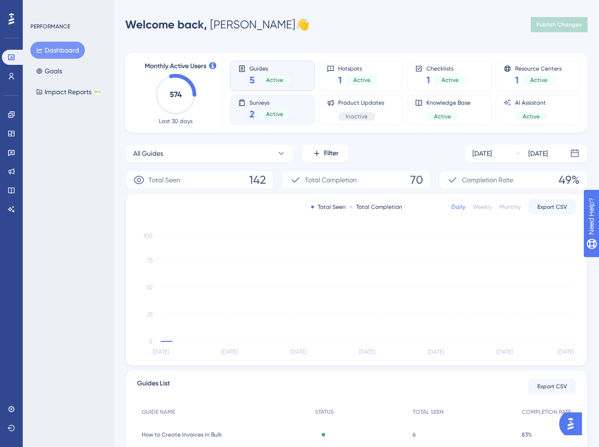
click at [280, 103] on span "Surveys" at bounding box center [269, 102] width 41 height 7
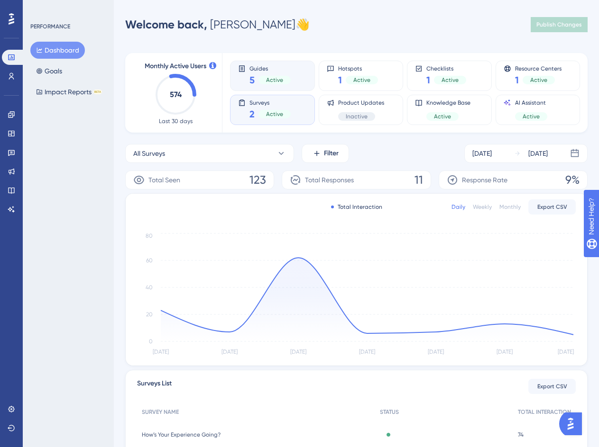
click at [251, 69] on span "Guides" at bounding box center [269, 68] width 41 height 7
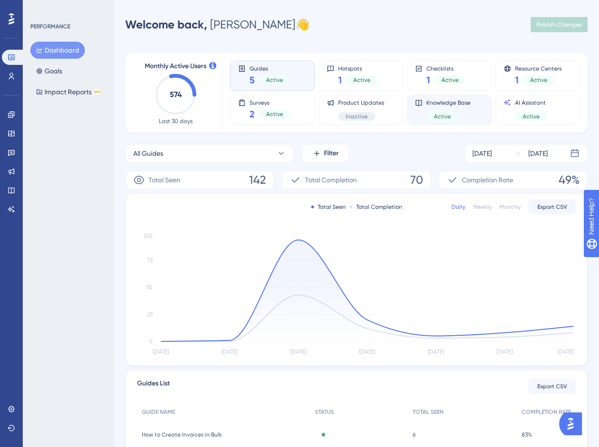
click at [408, 106] on div "Knowledge Base Active" at bounding box center [449, 110] width 85 height 30
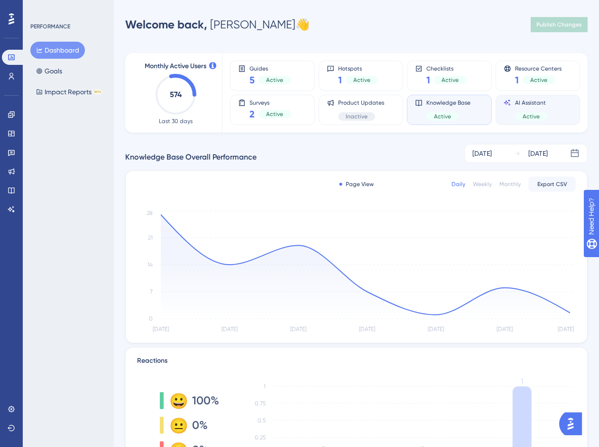
click at [535, 107] on div "AI Assistant Active" at bounding box center [531, 110] width 32 height 22
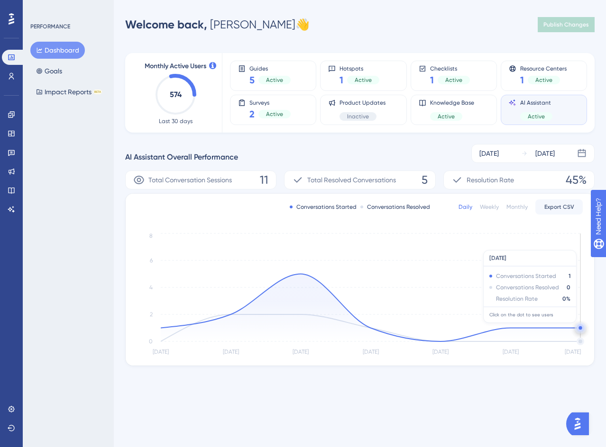
click at [578, 328] on circle at bounding box center [580, 329] width 8 height 8
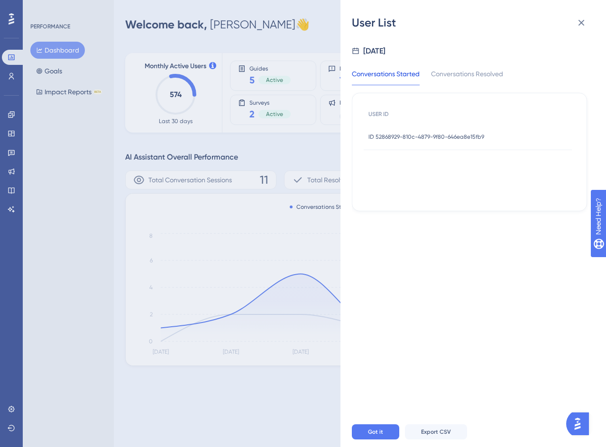
click at [417, 135] on span "ID 52868929-810c-4879-9f80-646ea8e15fb9" at bounding box center [426, 137] width 116 height 8
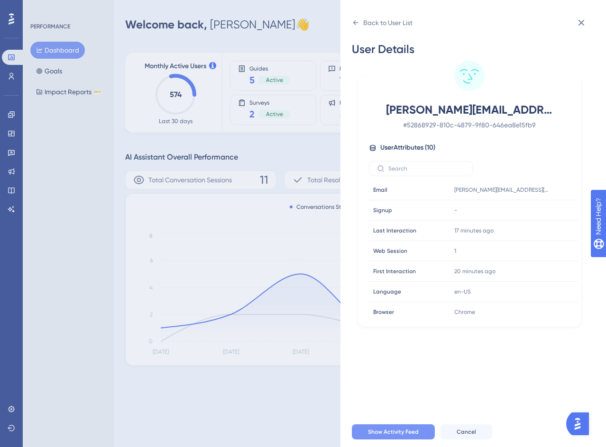
click at [404, 432] on span "Show Activity Feed" at bounding box center [393, 432] width 51 height 8
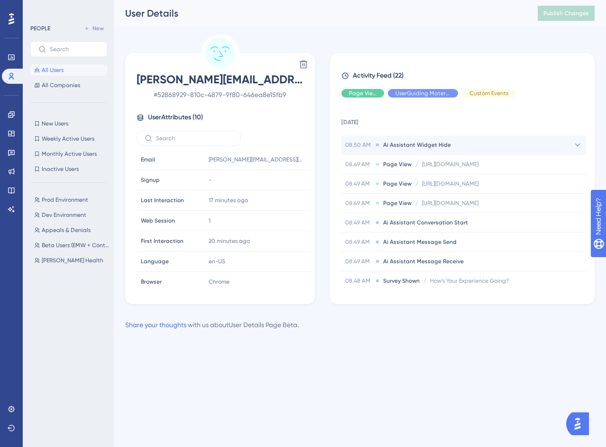
click at [405, 144] on span "Ai Assistant Widget Hide" at bounding box center [417, 145] width 68 height 8
click at [435, 147] on span "Ai Assistant Widget Hide" at bounding box center [417, 145] width 68 height 8
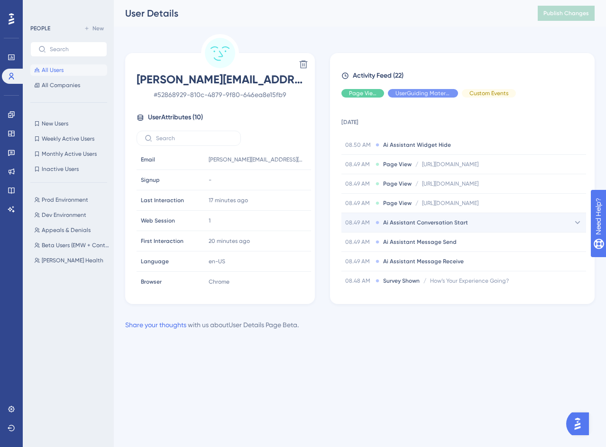
click at [452, 224] on span "Ai Assistant Conversation Start" at bounding box center [425, 223] width 85 height 8
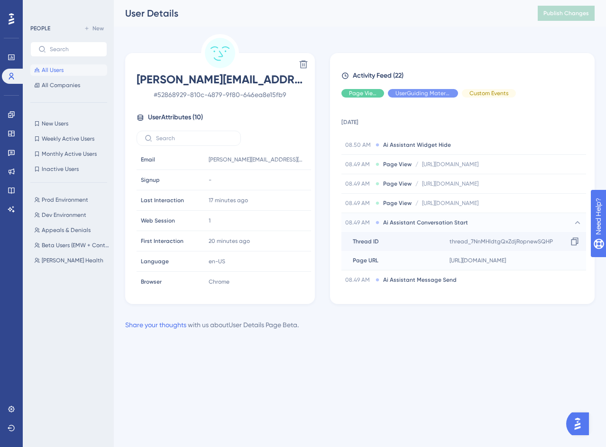
click at [480, 243] on span "thread_7NnMHldtgQxZdjRopnewSQHP" at bounding box center [500, 242] width 103 height 8
click at [11, 208] on icon at bounding box center [12, 210] width 8 height 8
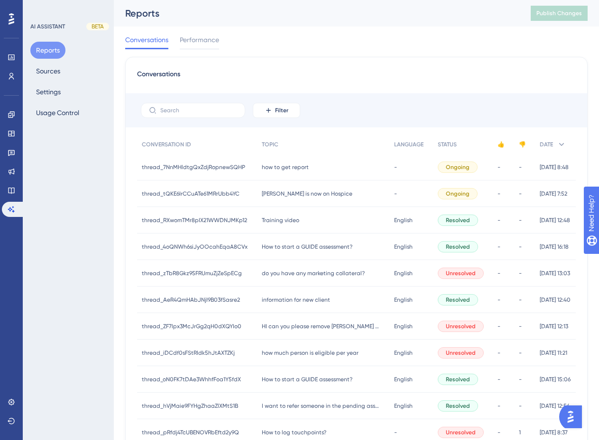
click at [295, 168] on span "how to get report" at bounding box center [285, 167] width 47 height 8
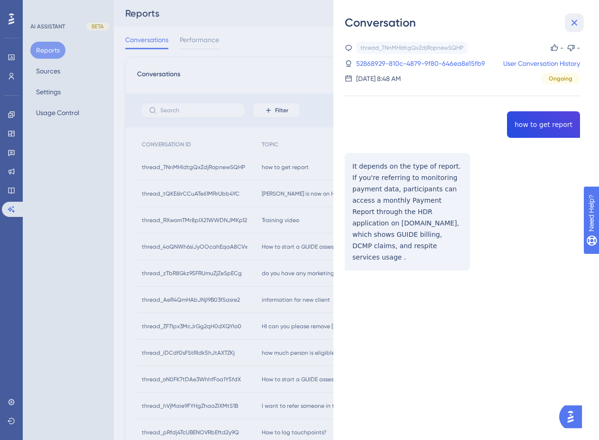
click at [576, 26] on icon at bounding box center [574, 23] width 6 height 6
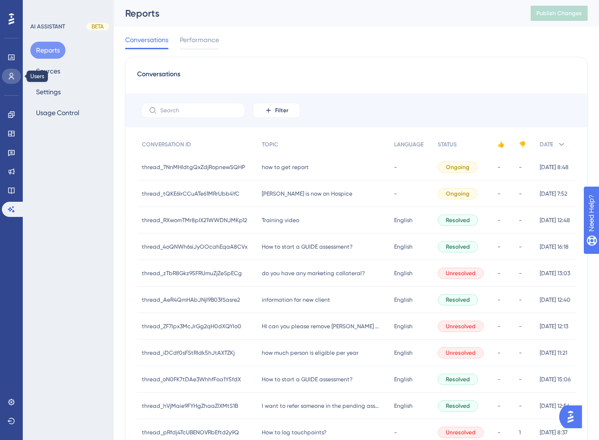
click at [10, 72] on link at bounding box center [11, 76] width 19 height 15
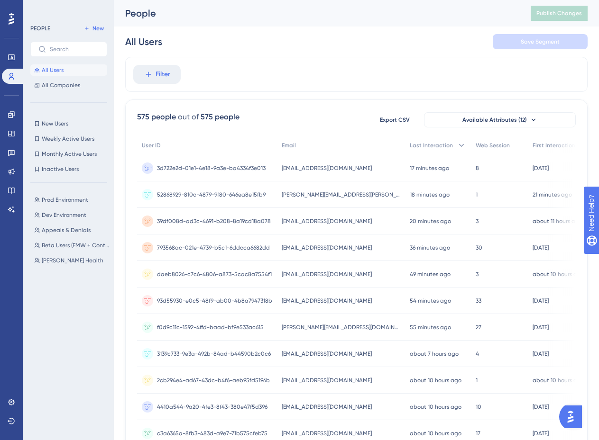
click at [181, 168] on span "3d722e2d-01e1-4e18-9a3e-ba4334f3e013" at bounding box center [211, 168] width 109 height 8
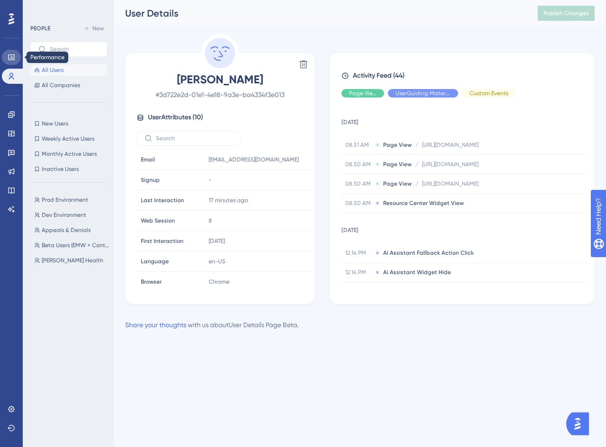
click at [16, 55] on link at bounding box center [11, 57] width 19 height 15
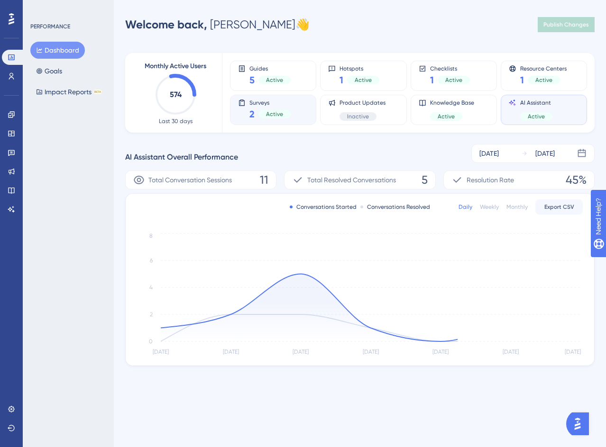
click at [275, 100] on span "Surveys" at bounding box center [269, 102] width 41 height 7
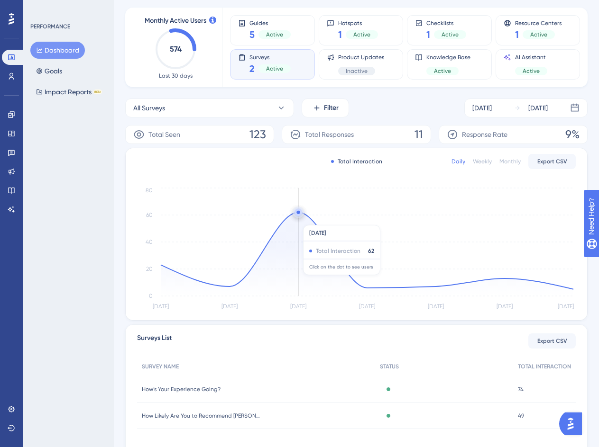
scroll to position [89, 0]
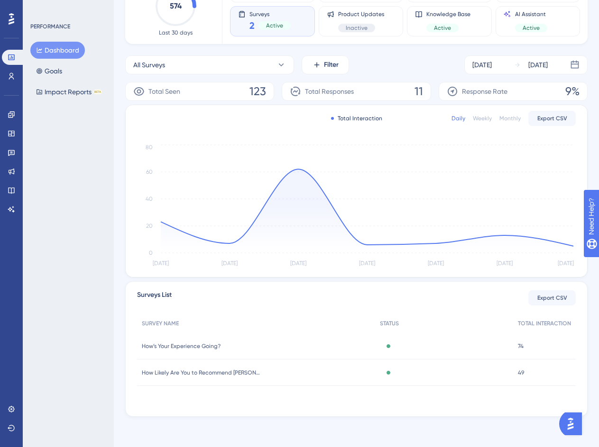
click at [216, 371] on span "How Likely Are You to Recommend [PERSON_NAME]?" at bounding box center [201, 373] width 118 height 8
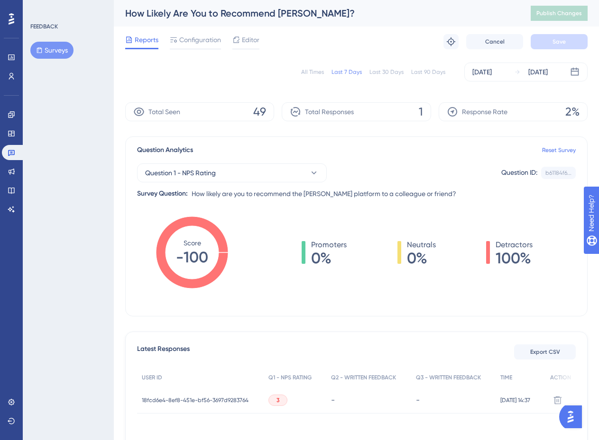
click at [11, 12] on div at bounding box center [11, 18] width 15 height 15
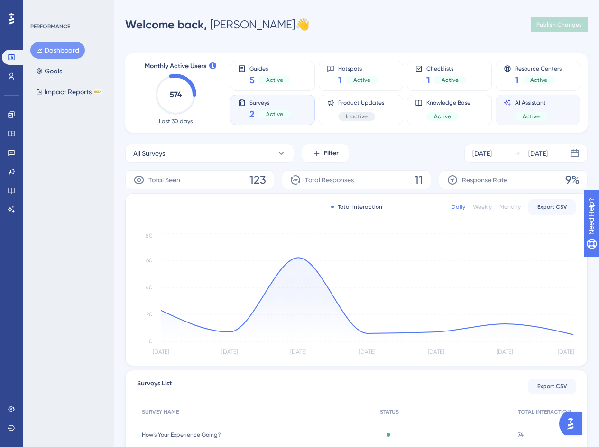
click at [526, 107] on div "AI Assistant Active" at bounding box center [531, 110] width 32 height 22
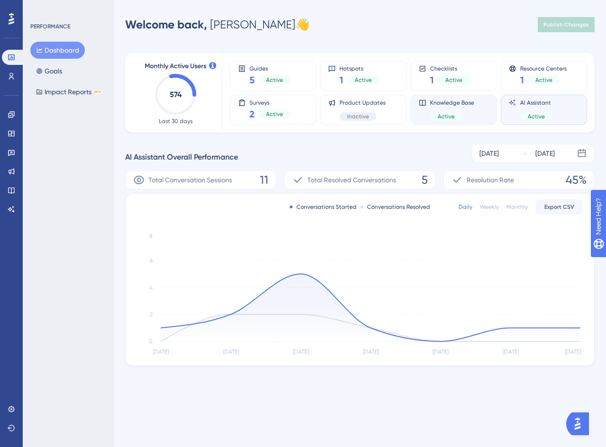
click at [463, 103] on span "Knowledge Base" at bounding box center [452, 103] width 44 height 8
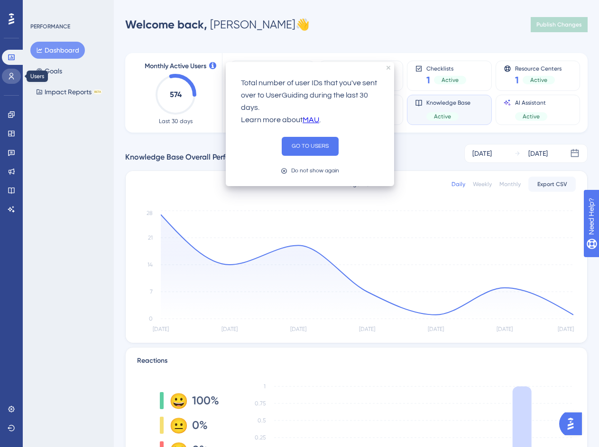
click at [7, 79] on link at bounding box center [11, 76] width 19 height 15
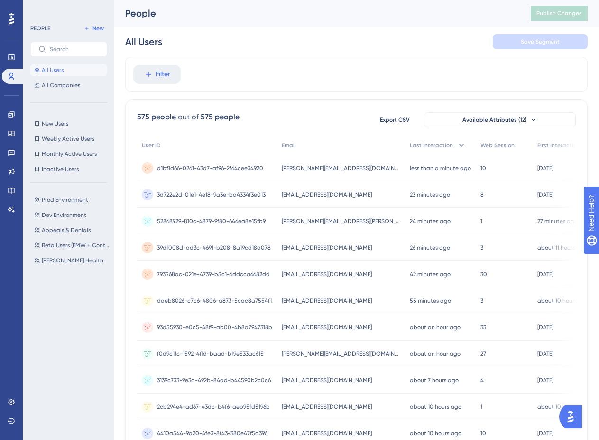
click at [193, 193] on span "3d722e2d-01e1-4e18-9a3e-ba4334f3e013" at bounding box center [211, 195] width 109 height 8
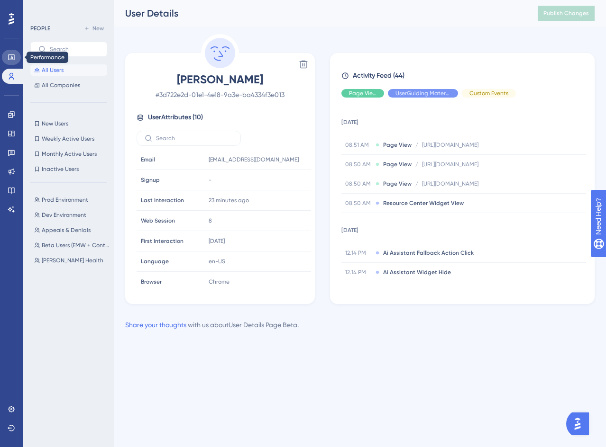
click at [6, 54] on link at bounding box center [11, 57] width 19 height 15
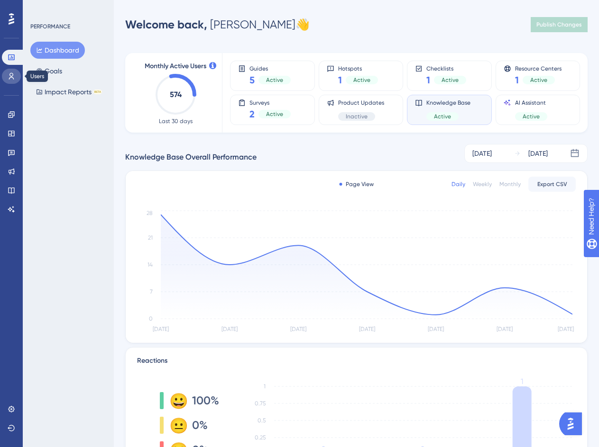
click at [8, 82] on link at bounding box center [11, 76] width 19 height 15
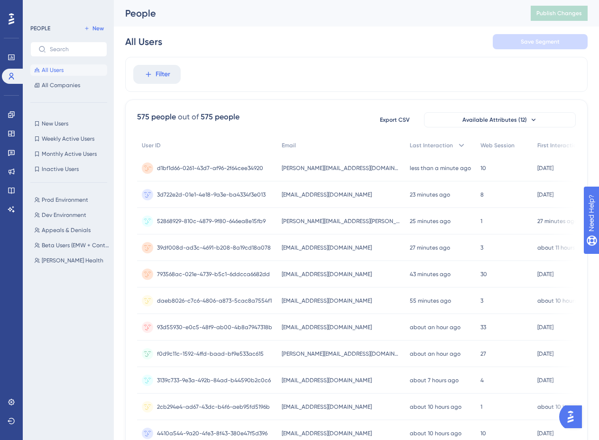
click at [206, 168] on span "d1bf1d66-0261-43d7-af96-2f64cee34920" at bounding box center [210, 168] width 106 height 8
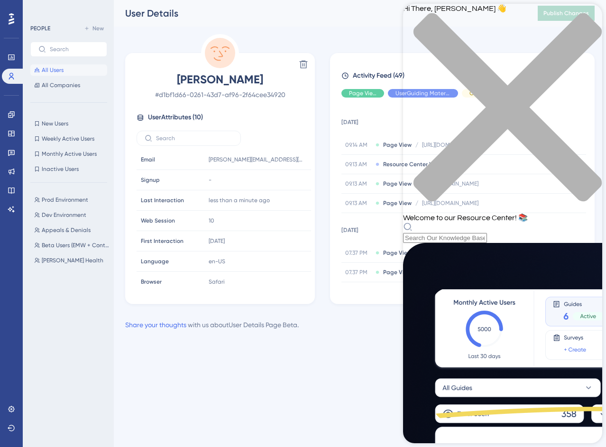
click at [589, 18] on icon "close resource center" at bounding box center [502, 112] width 199 height 199
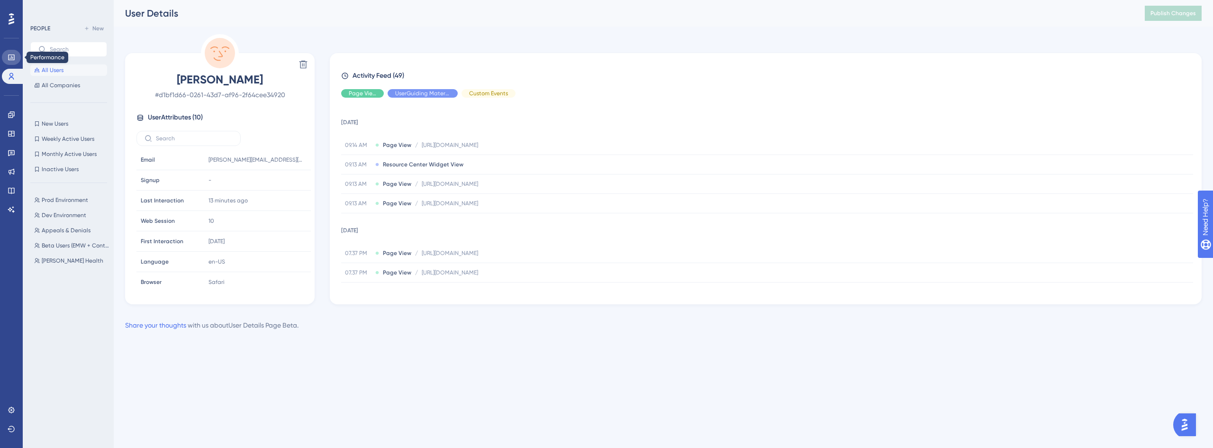
click at [11, 58] on icon at bounding box center [11, 57] width 6 height 6
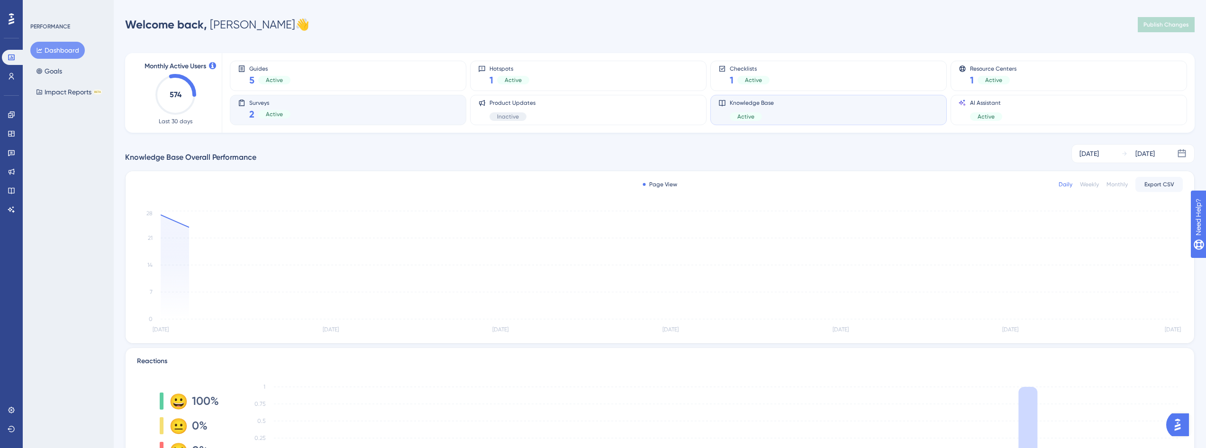
click at [320, 116] on div "Surveys 2 Active" at bounding box center [348, 110] width 220 height 22
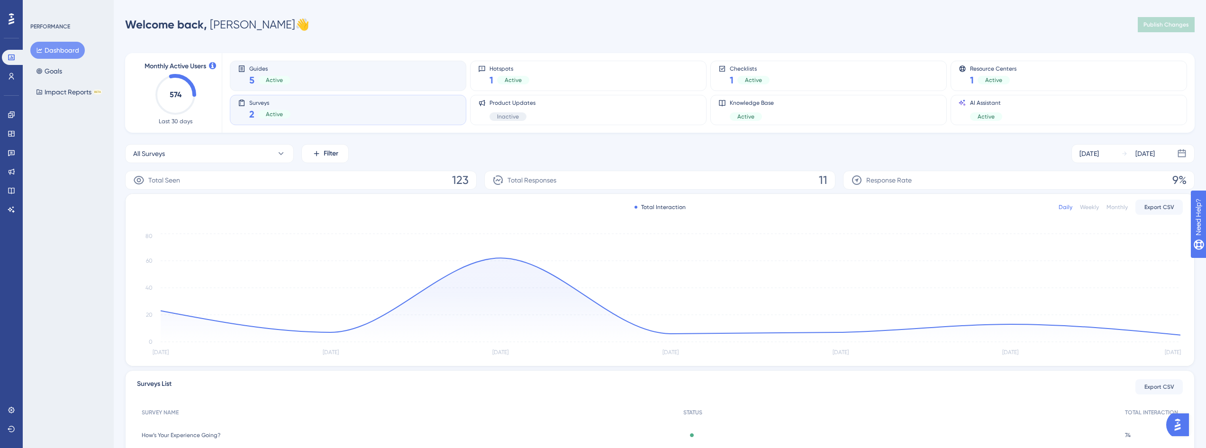
click at [408, 75] on div "Guides 5 Active" at bounding box center [348, 76] width 220 height 22
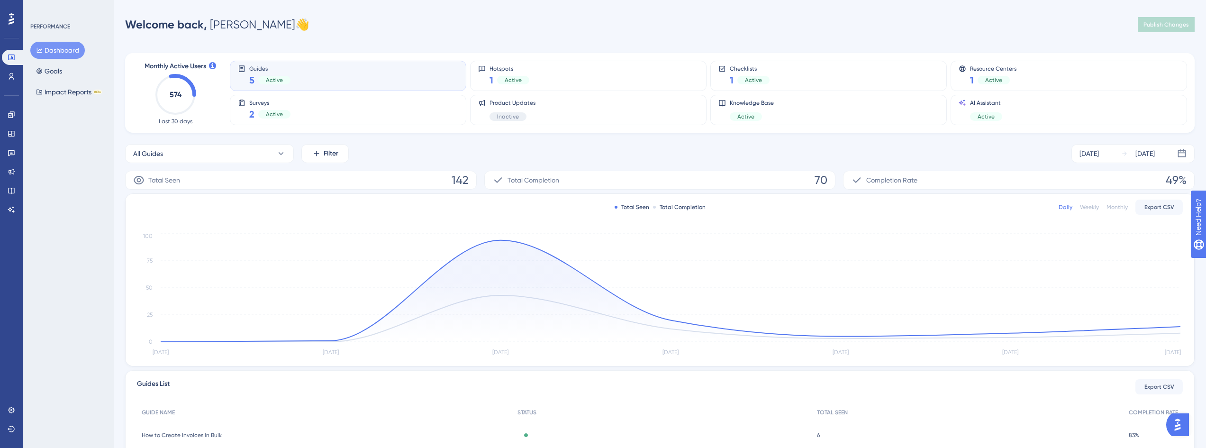
scroll to position [156, 0]
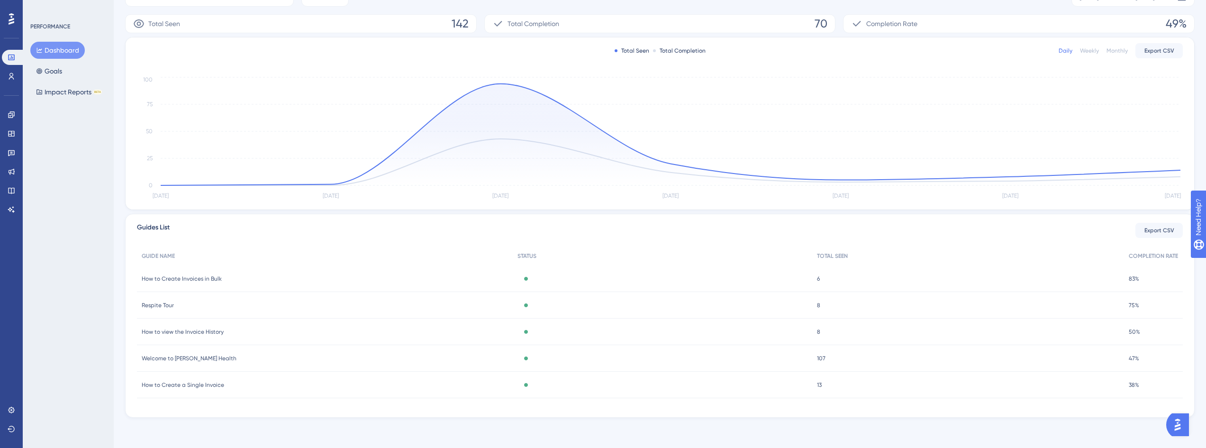
click at [212, 381] on span "How to Create a Single Invoice" at bounding box center [183, 385] width 82 height 8
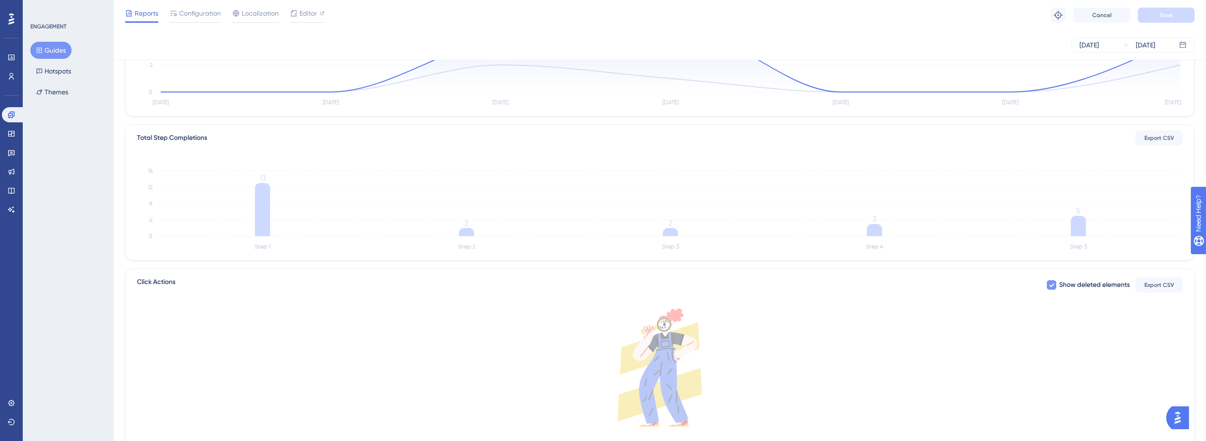
scroll to position [190, 0]
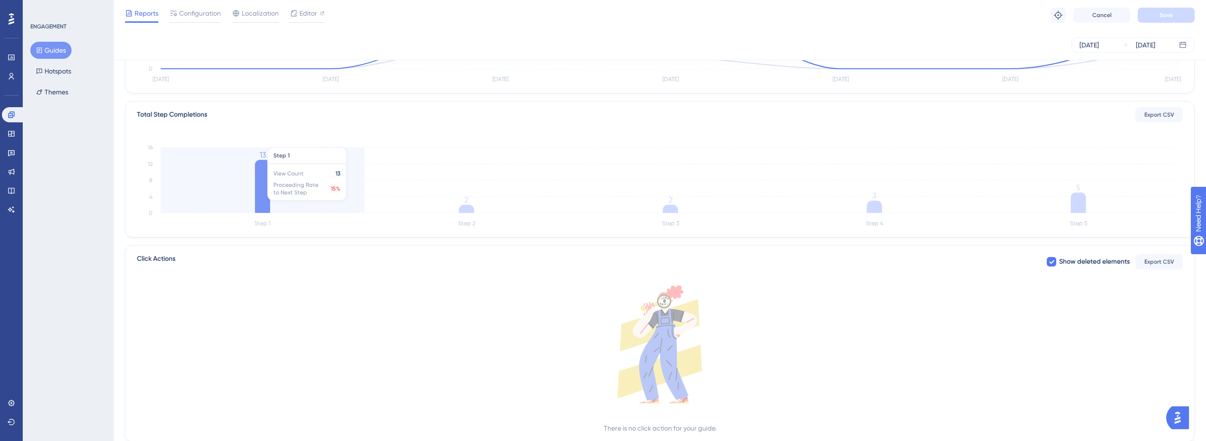
click at [260, 180] on icon at bounding box center [262, 186] width 15 height 53
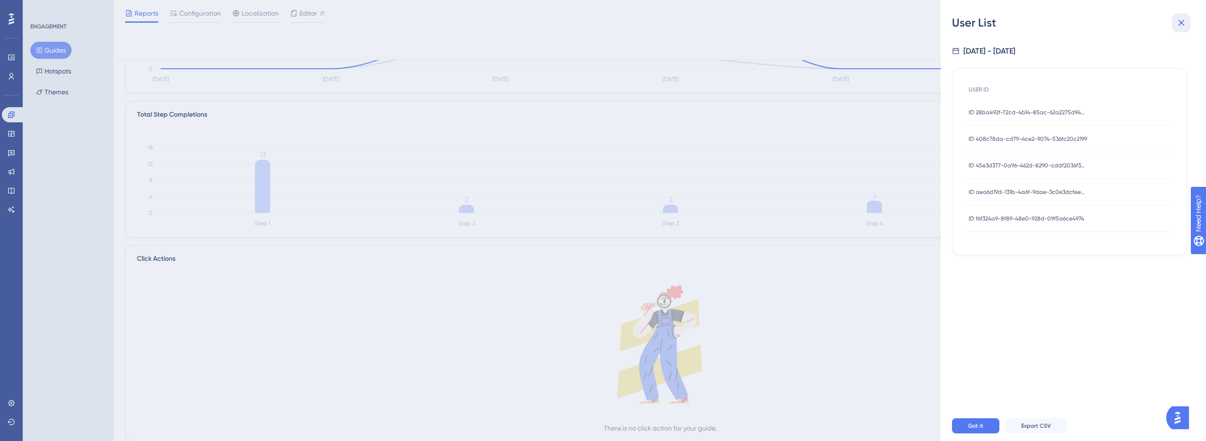
click at [605, 23] on icon at bounding box center [1181, 22] width 11 height 11
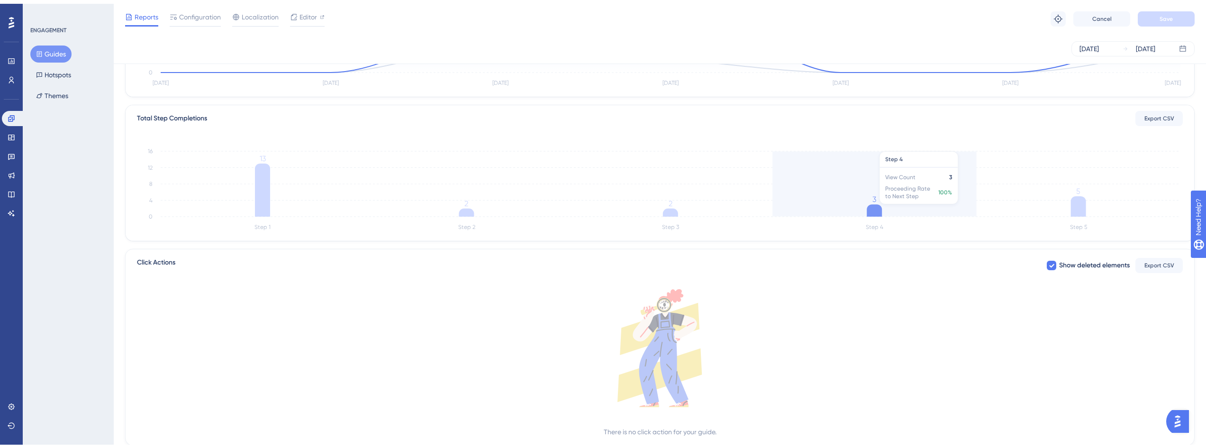
scroll to position [0, 0]
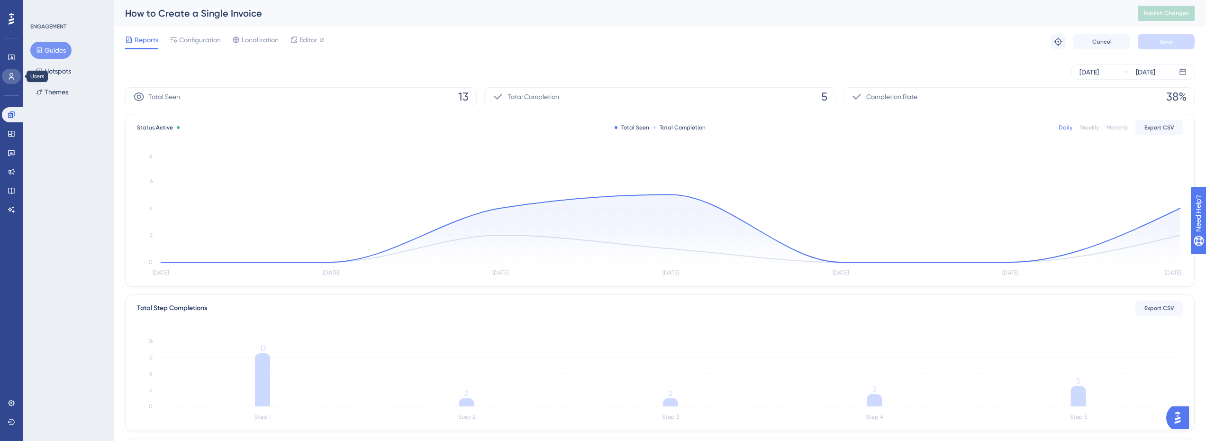
click at [10, 73] on icon at bounding box center [12, 77] width 8 height 8
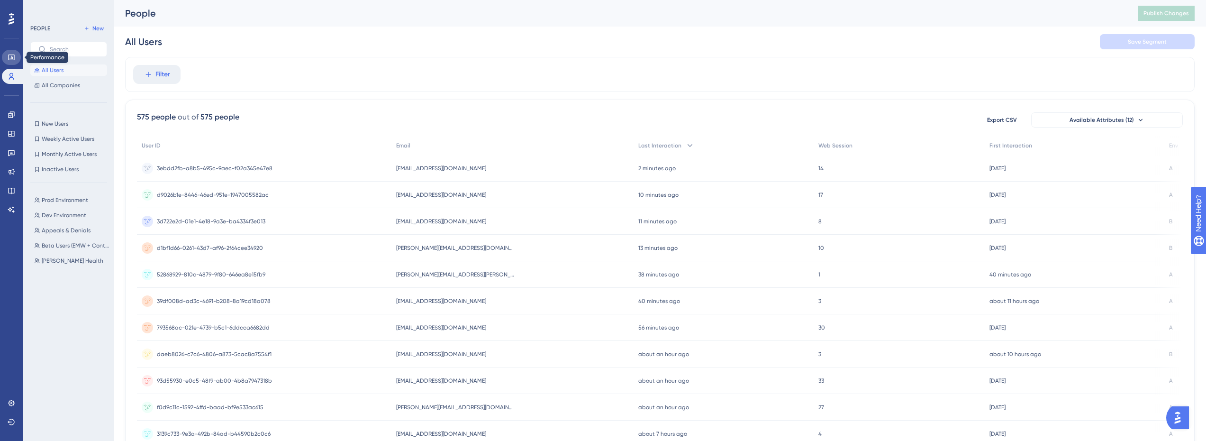
click at [12, 54] on icon at bounding box center [11, 57] width 6 height 6
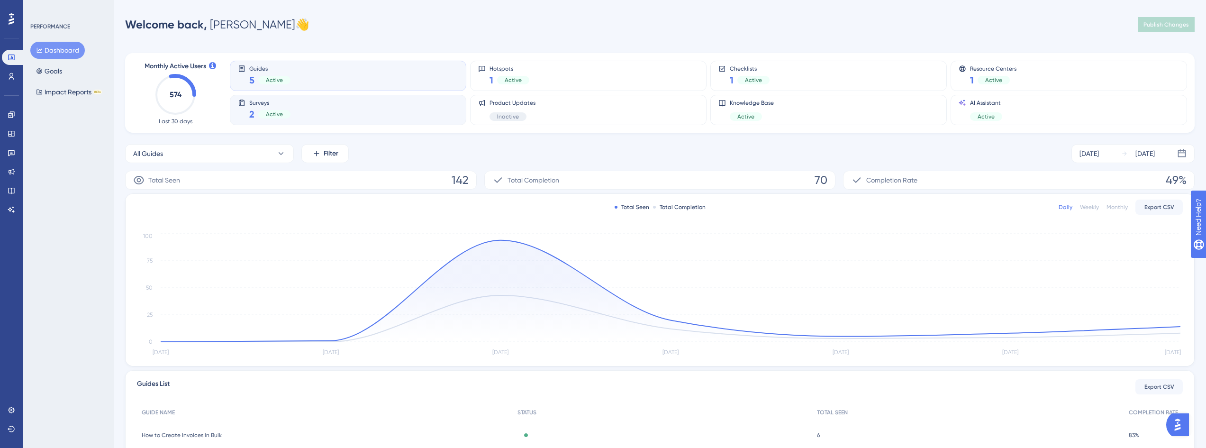
click at [341, 109] on div "Surveys 2 Active" at bounding box center [348, 110] width 220 height 22
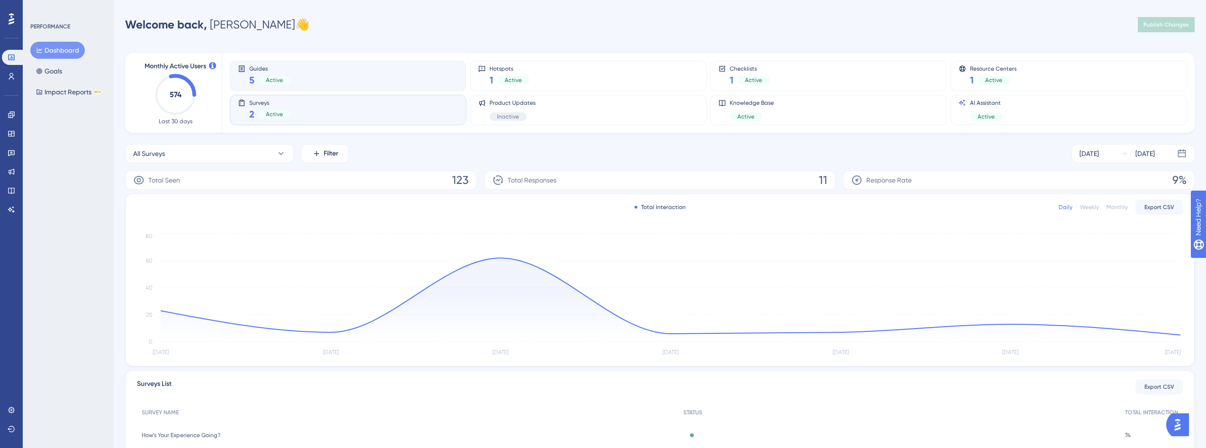
click at [367, 81] on div "Guides 5 Active" at bounding box center [348, 76] width 220 height 22
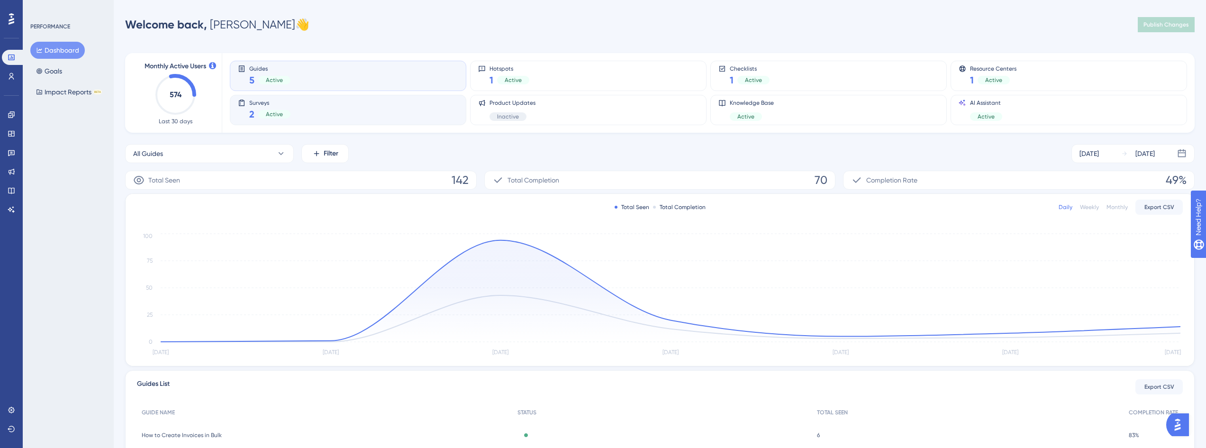
click at [327, 112] on div "Surveys 2 Active" at bounding box center [348, 110] width 220 height 22
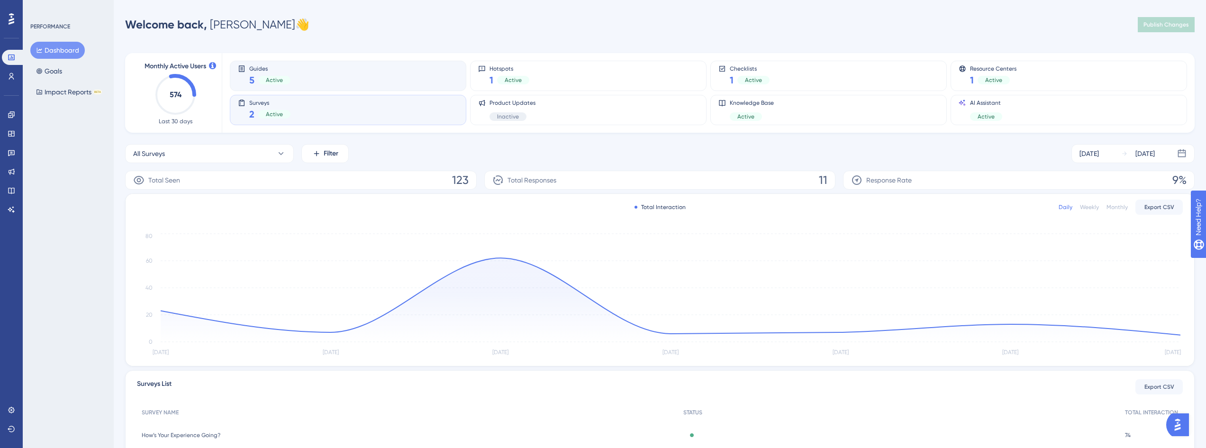
click at [343, 90] on div "Guides 5 Active" at bounding box center [348, 76] width 236 height 30
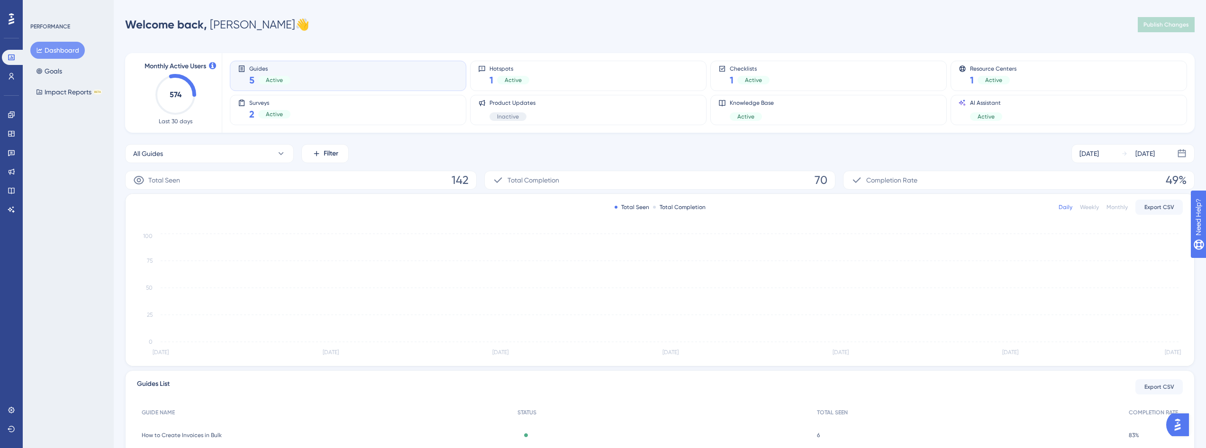
click at [345, 66] on div "Guides 5 Active" at bounding box center [348, 76] width 220 height 22
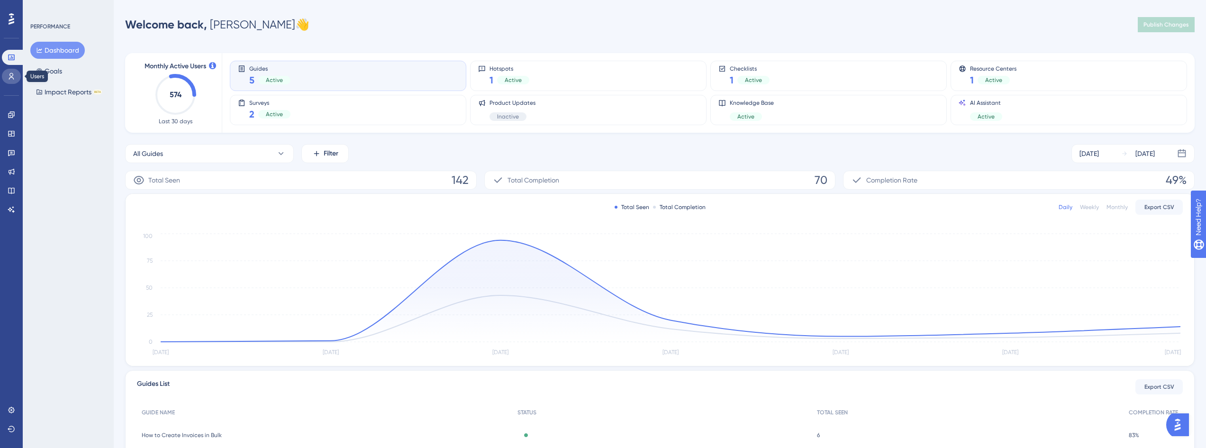
click at [15, 74] on icon at bounding box center [12, 77] width 8 height 8
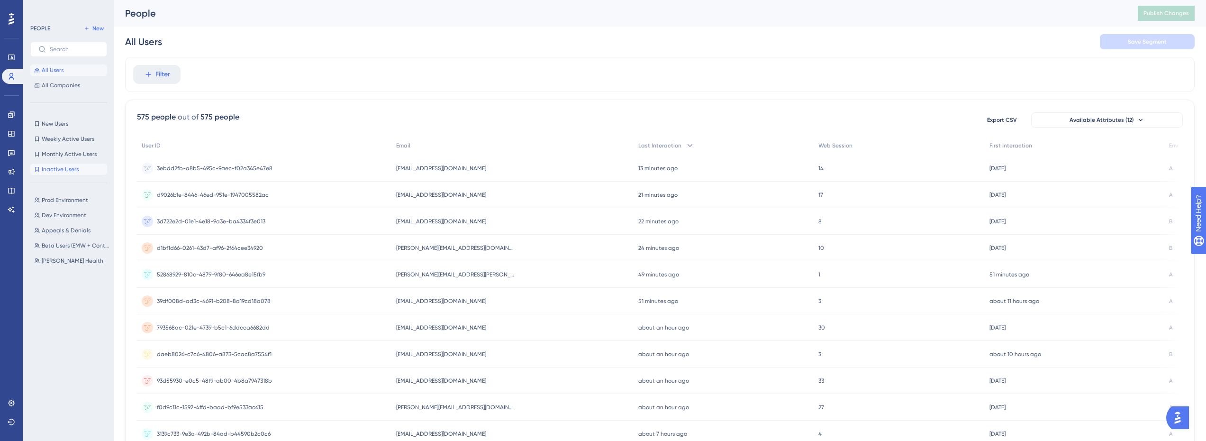
click at [75, 166] on span "Inactive Users" at bounding box center [60, 169] width 37 height 8
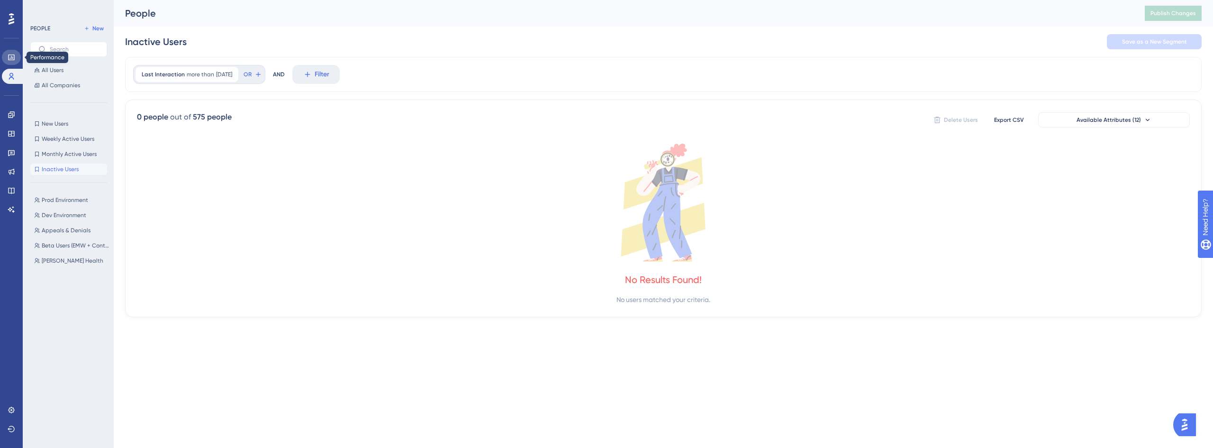
click at [12, 59] on icon at bounding box center [12, 58] width 8 height 8
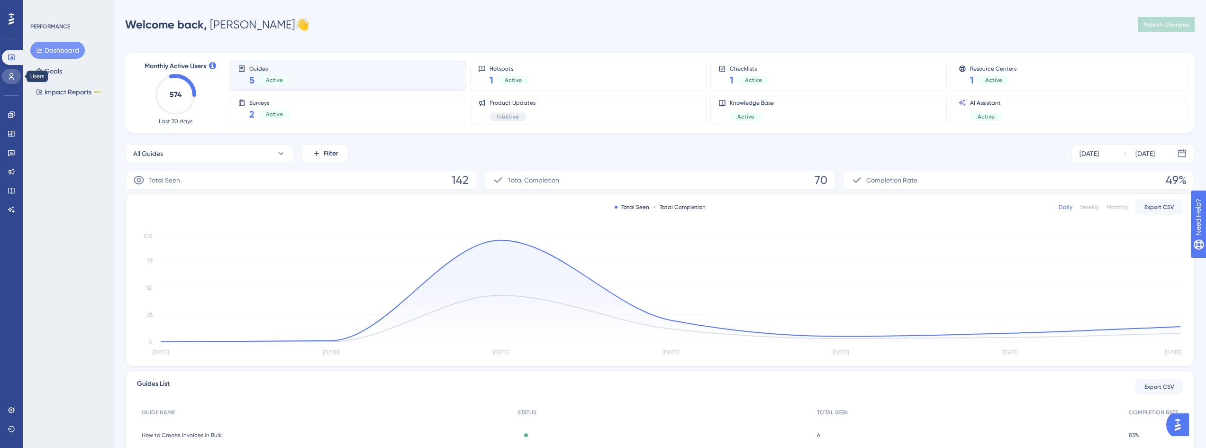
click at [13, 77] on icon at bounding box center [12, 77] width 8 height 8
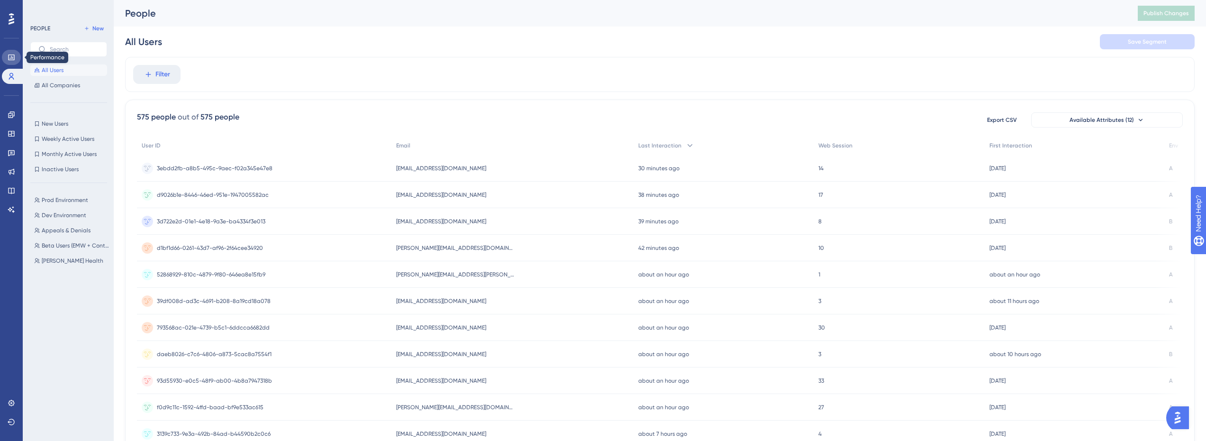
click at [12, 57] on icon at bounding box center [11, 57] width 6 height 6
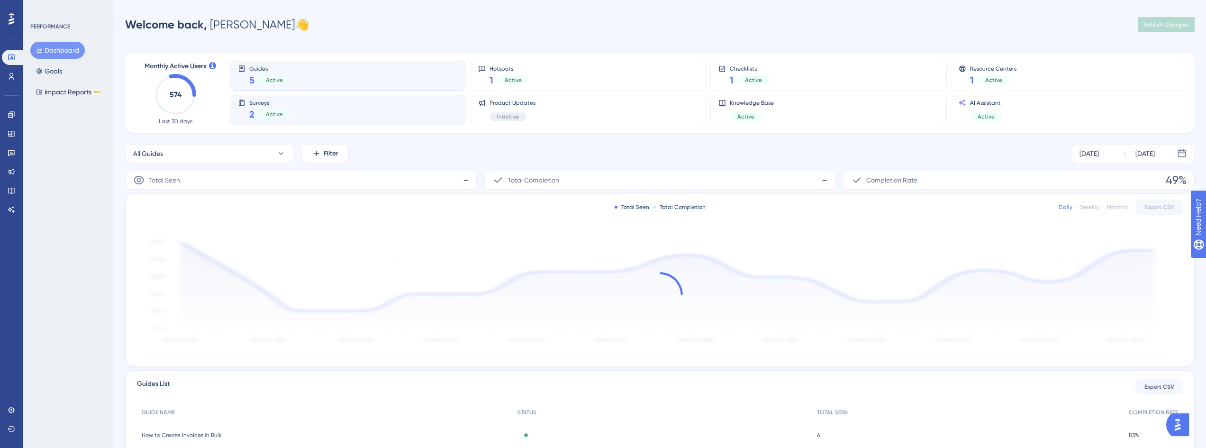
click at [304, 112] on div "Surveys 2 Active" at bounding box center [348, 110] width 220 height 22
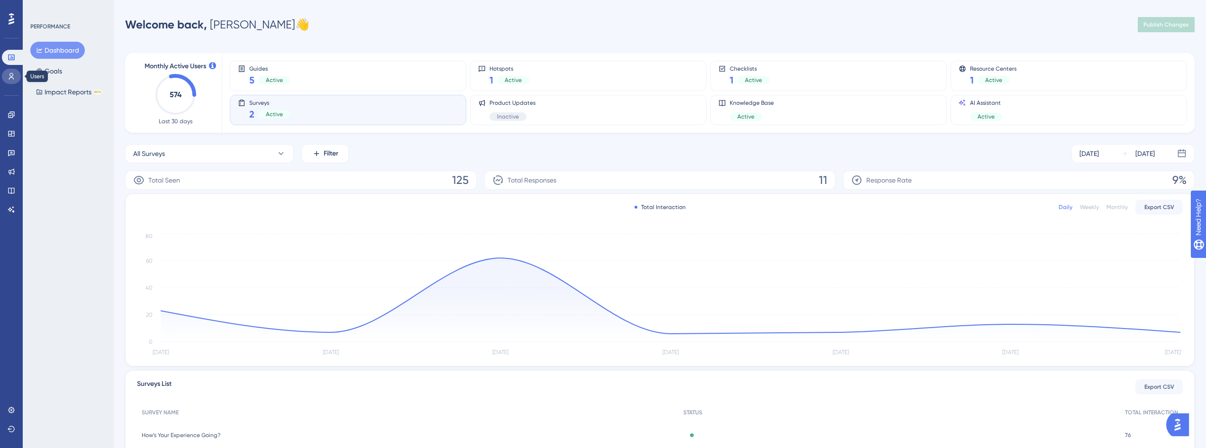
click at [9, 75] on icon at bounding box center [12, 77] width 8 height 8
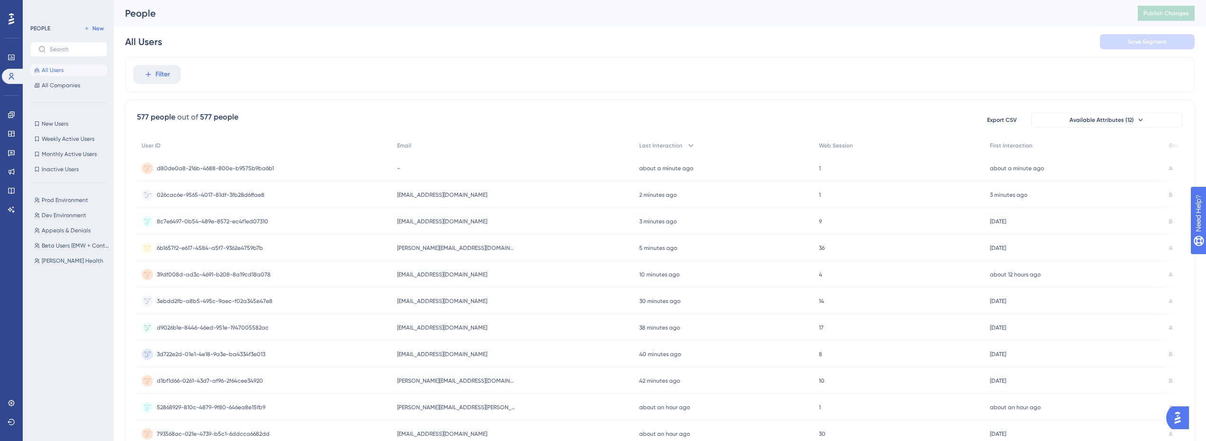
click at [239, 191] on span "026cac6e-9565-4017-81df-3fb28d6ffae8" at bounding box center [211, 195] width 108 height 8
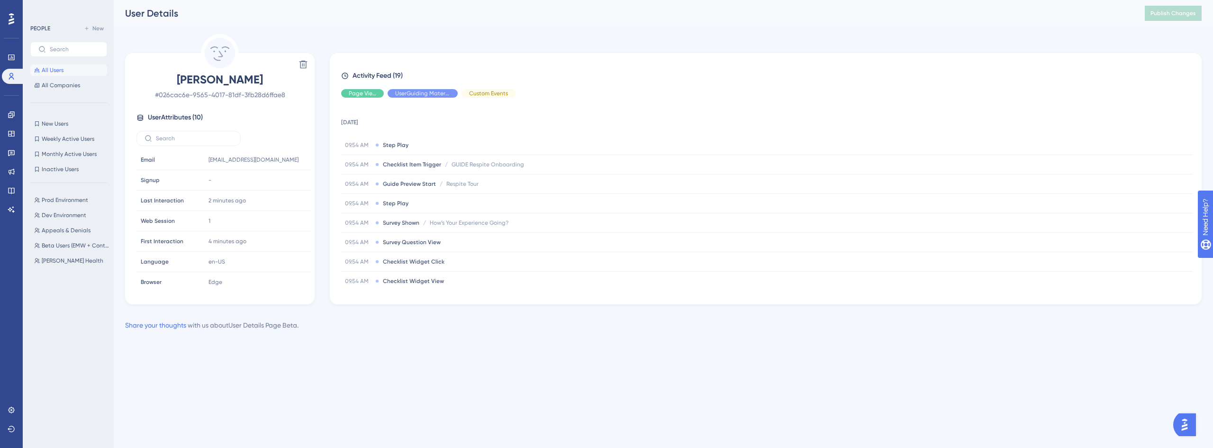
click at [9, 22] on icon at bounding box center [12, 19] width 6 height 12
